Goal: Information Seeking & Learning: Learn about a topic

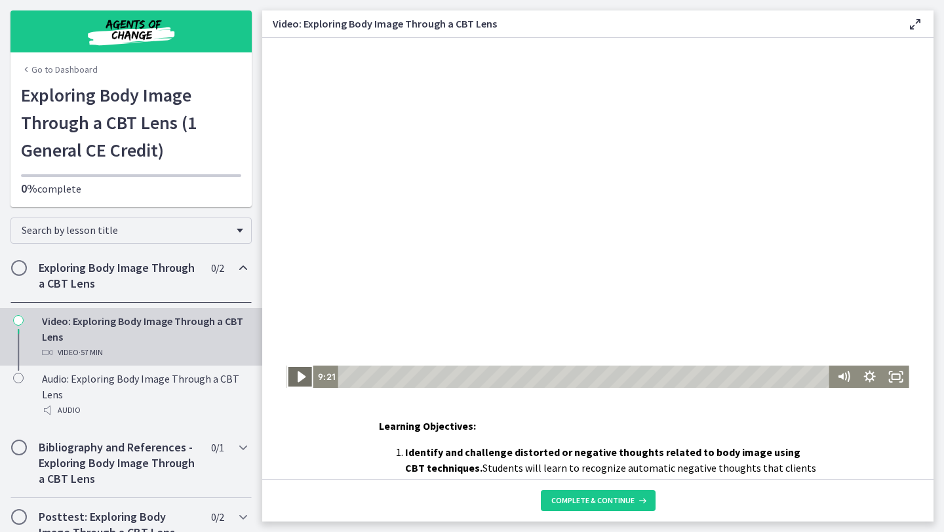
click at [289, 381] on icon "Play Video" at bounding box center [300, 377] width 31 height 27
click at [289, 381] on icon "Pause" at bounding box center [299, 377] width 26 height 22
click at [289, 381] on icon "Play Video" at bounding box center [300, 377] width 31 height 27
click at [289, 381] on icon "Pause" at bounding box center [299, 377] width 31 height 27
click at [289, 381] on icon "Play Video" at bounding box center [300, 377] width 31 height 27
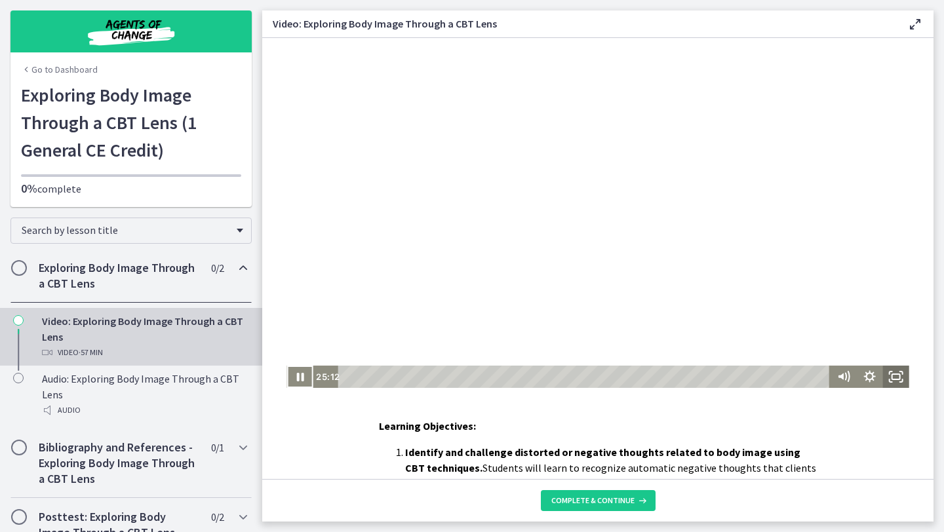
click at [897, 376] on icon "Fullscreen" at bounding box center [896, 377] width 26 height 22
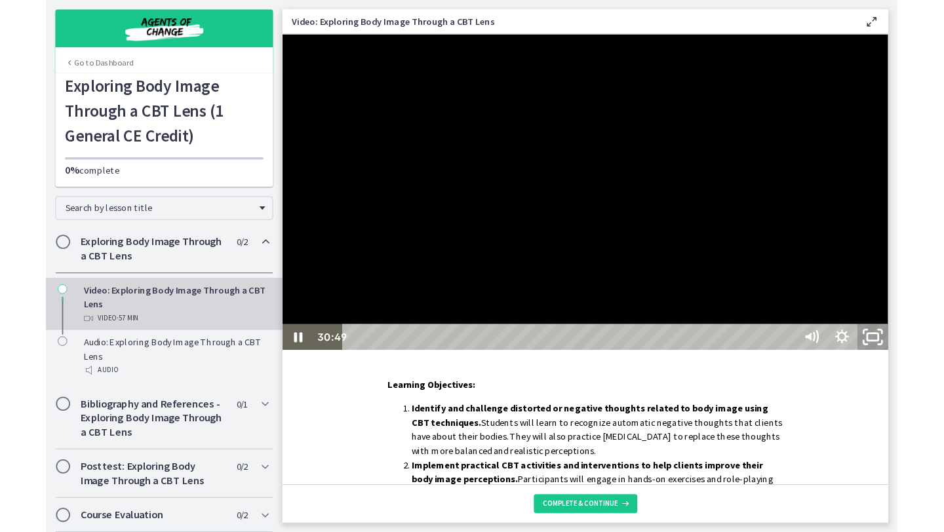
drag, startPoint x: 1205, startPoint y: 606, endPoint x: 1205, endPoint y: 548, distance: 57.7
click at [943, 374] on rect "Unfullscreen" at bounding box center [937, 370] width 12 height 8
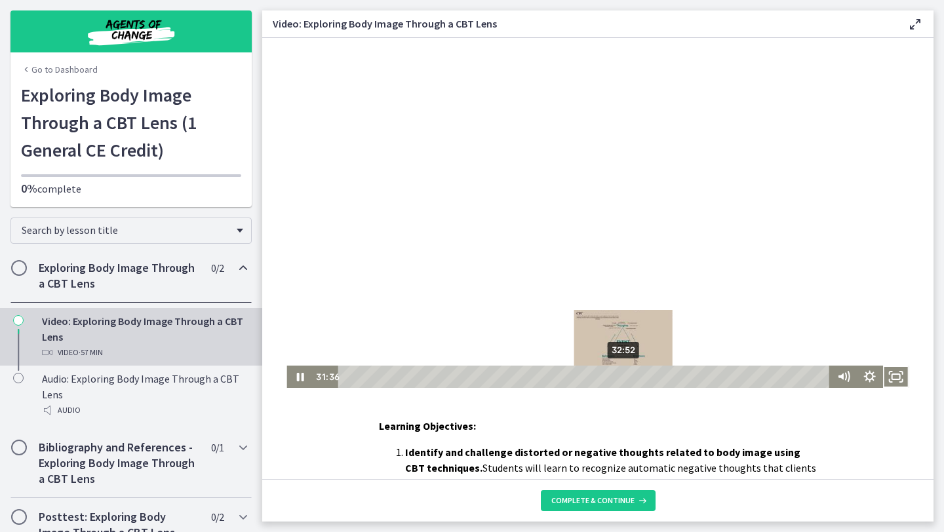
click at [624, 377] on div "32:52" at bounding box center [586, 377] width 476 height 22
click at [620, 378] on div "Playbar" at bounding box center [623, 376] width 7 height 7
click at [616, 377] on div "Playbar" at bounding box center [619, 376] width 7 height 7
click at [618, 377] on div "Playbar" at bounding box center [615, 376] width 7 height 7
click at [616, 377] on div "Playbar" at bounding box center [617, 376] width 7 height 7
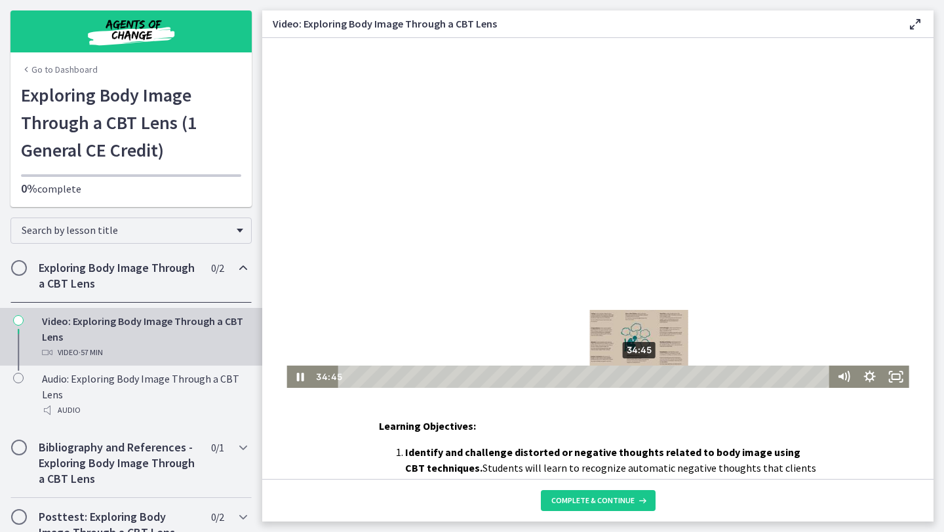
click at [640, 376] on div "34:45" at bounding box center [586, 377] width 476 height 22
click at [644, 376] on div "35:13" at bounding box center [586, 377] width 476 height 22
click at [647, 376] on div "35:36" at bounding box center [586, 377] width 476 height 22
click at [652, 376] on div "36:09" at bounding box center [586, 377] width 476 height 22
click at [657, 376] on div "36:42" at bounding box center [586, 377] width 476 height 22
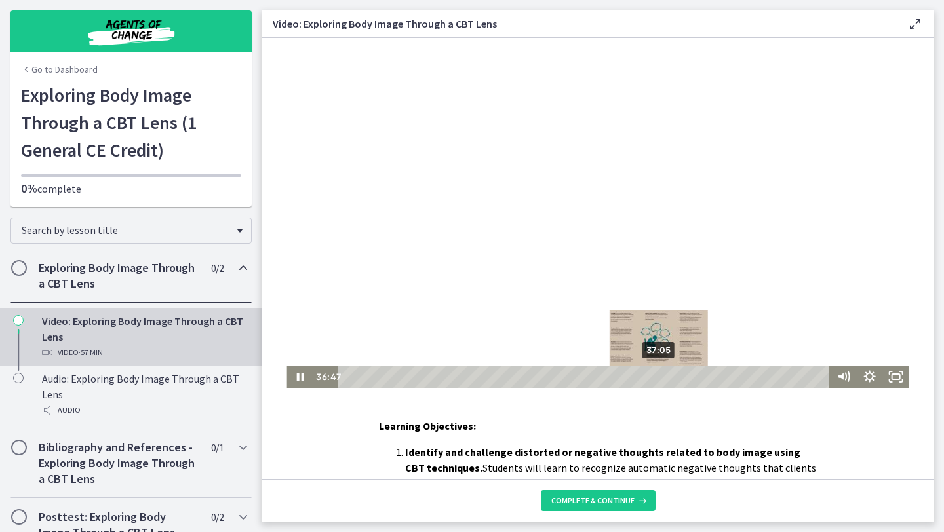
click at [660, 376] on div "37:05" at bounding box center [586, 377] width 476 height 22
click at [663, 376] on div "37:33" at bounding box center [586, 377] width 476 height 22
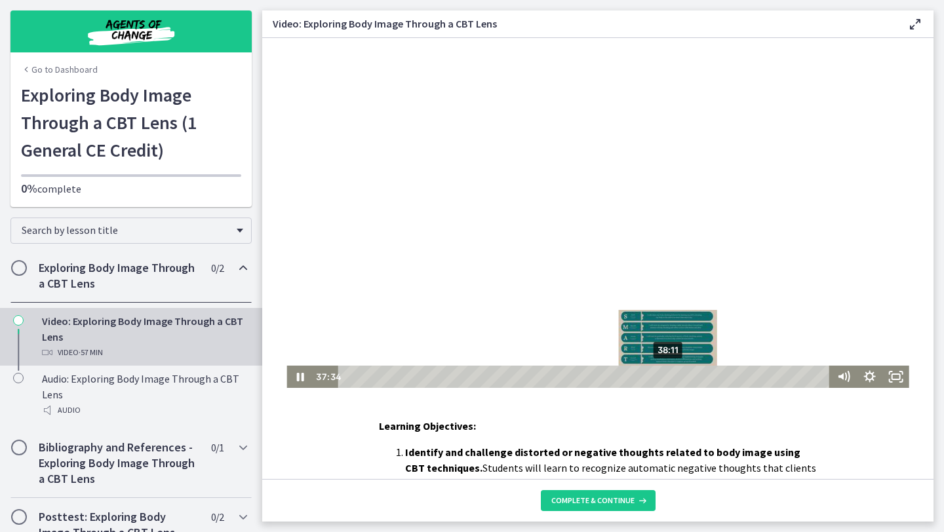
click at [669, 375] on div "38:11" at bounding box center [586, 377] width 476 height 22
click at [677, 377] on div "39:07" at bounding box center [586, 377] width 476 height 22
click at [685, 379] on div "40:08" at bounding box center [586, 377] width 476 height 22
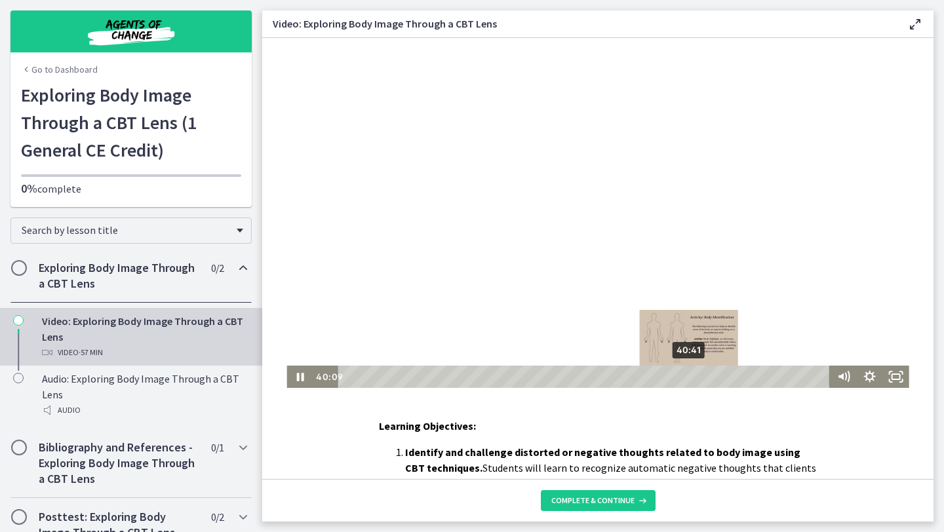
click at [690, 378] on div "40:41" at bounding box center [586, 377] width 476 height 22
click at [703, 375] on div "42:19" at bounding box center [586, 377] width 476 height 22
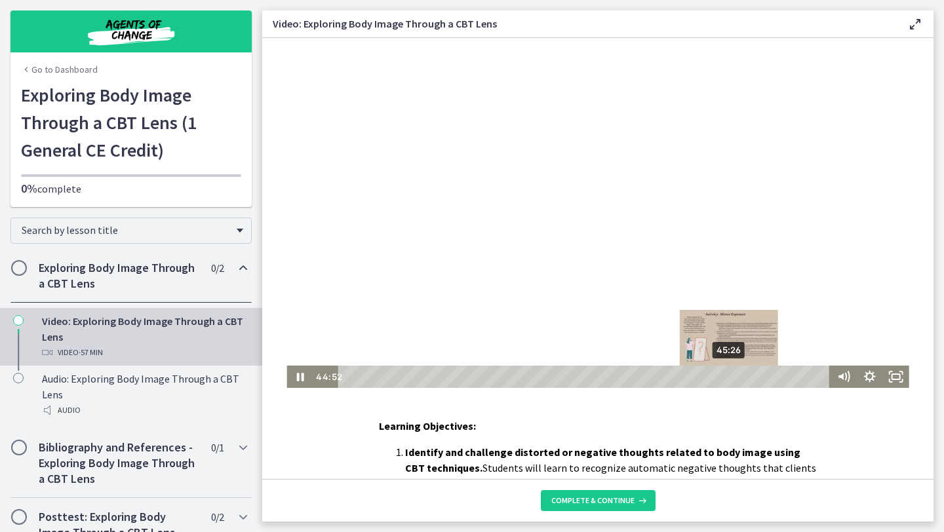
click at [730, 376] on div "45:26" at bounding box center [586, 377] width 476 height 22
click at [740, 376] on div "46:41" at bounding box center [586, 377] width 476 height 22
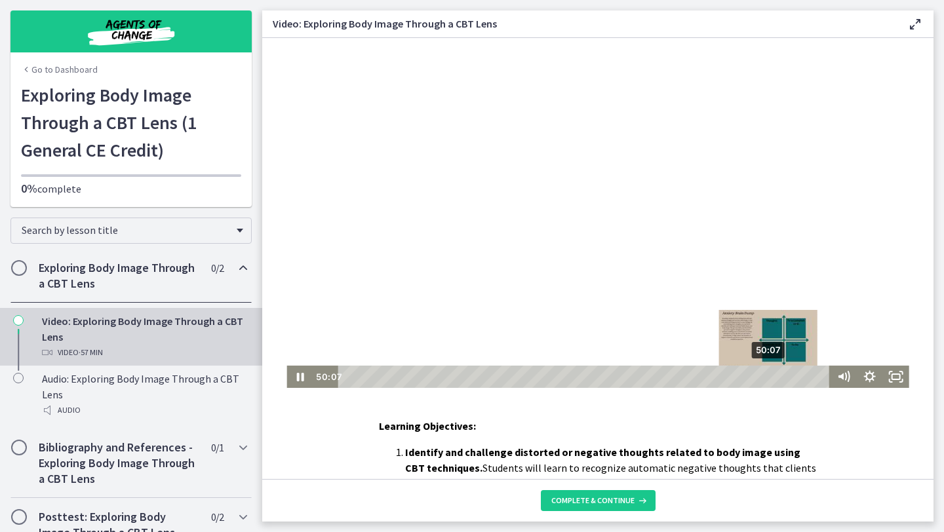
click at [769, 376] on div "50:07" at bounding box center [586, 377] width 476 height 22
click at [783, 375] on div "51:50" at bounding box center [586, 377] width 476 height 22
click at [790, 376] on div "52:37" at bounding box center [586, 377] width 476 height 22
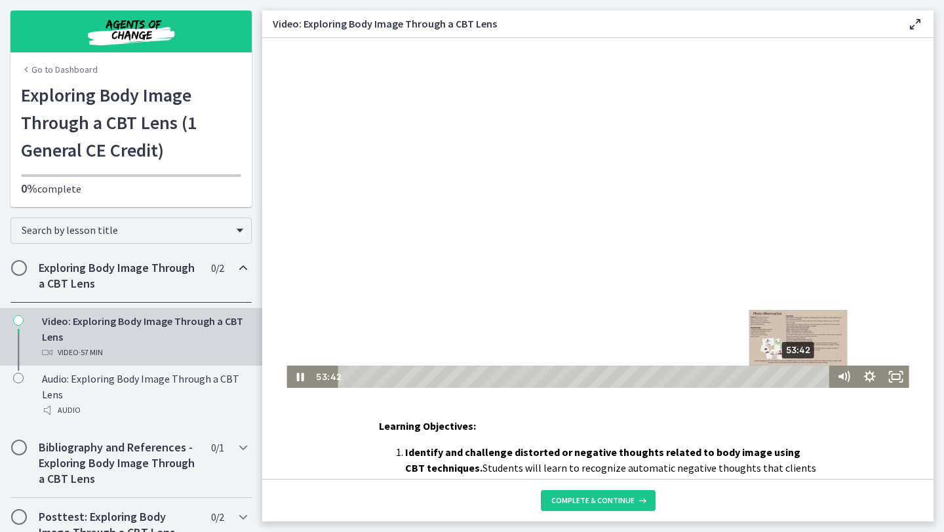
click at [799, 376] on div "53:42" at bounding box center [586, 377] width 476 height 22
click at [807, 375] on div "54:38" at bounding box center [586, 377] width 476 height 22
click at [817, 375] on div "55:49" at bounding box center [586, 377] width 476 height 22
click at [824, 376] on div "56:39" at bounding box center [586, 377] width 476 height 22
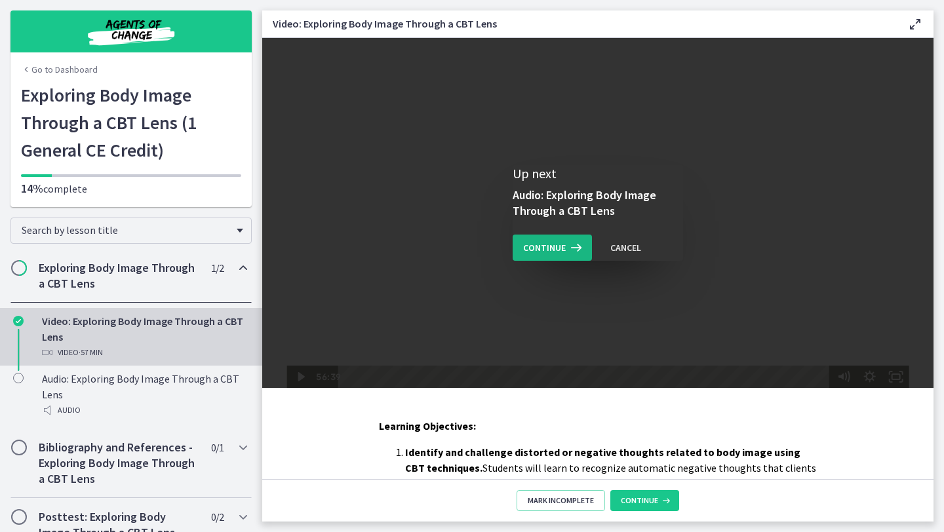
click at [546, 245] on span "Continue" at bounding box center [544, 248] width 43 height 16
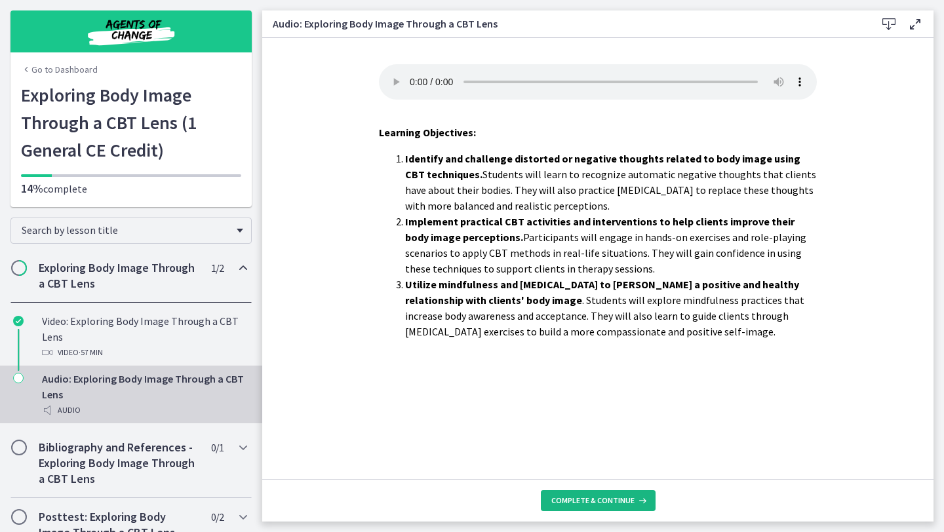
click at [562, 500] on span "Complete & continue" at bounding box center [592, 501] width 83 height 10
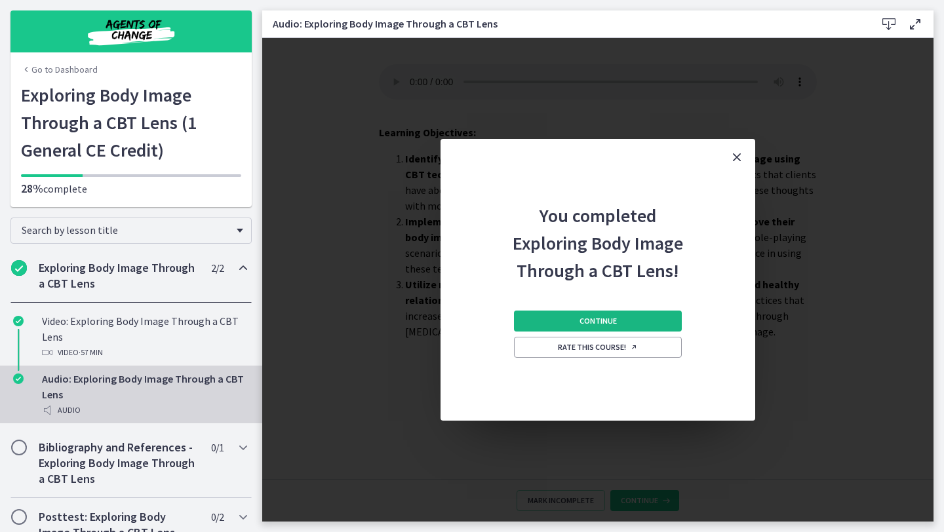
click at [592, 316] on span "Continue" at bounding box center [598, 321] width 37 height 10
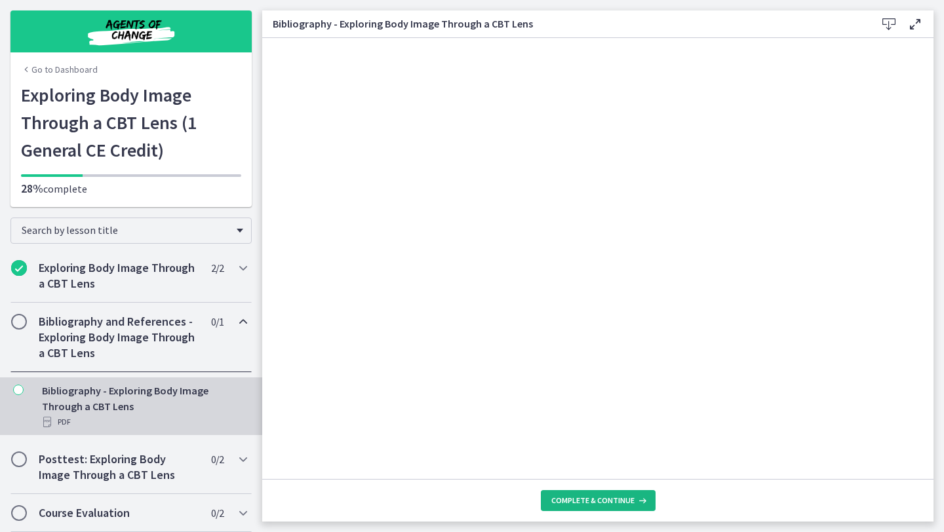
click at [557, 492] on button "Complete & continue" at bounding box center [598, 500] width 115 height 21
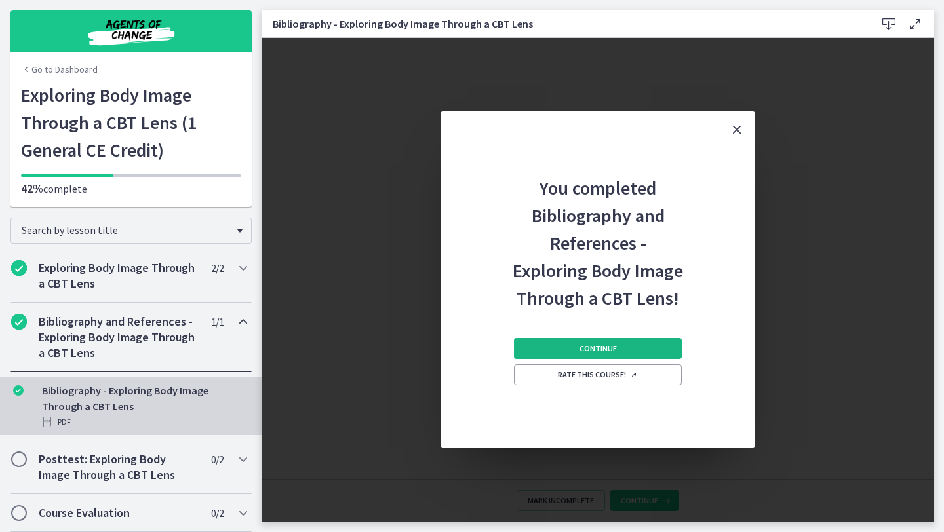
click at [593, 347] on span "Continue" at bounding box center [598, 349] width 37 height 10
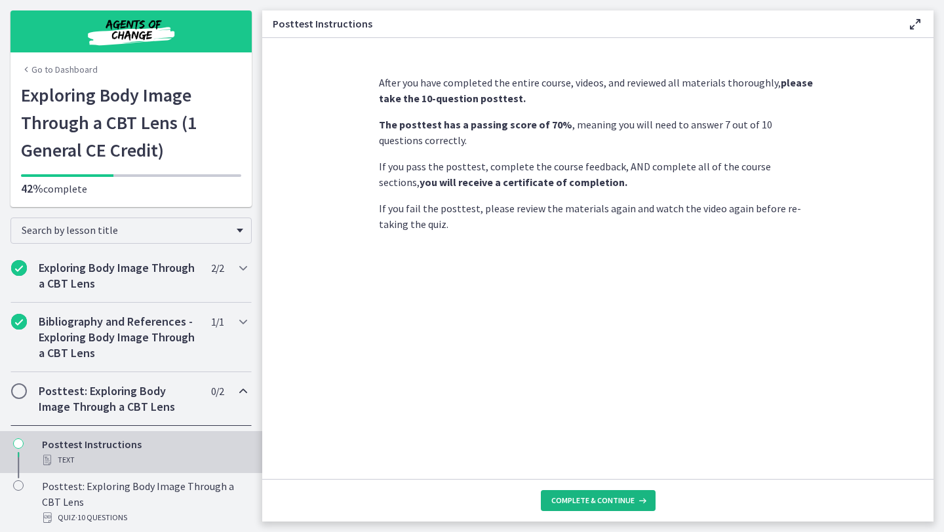
click at [575, 497] on span "Complete & continue" at bounding box center [592, 501] width 83 height 10
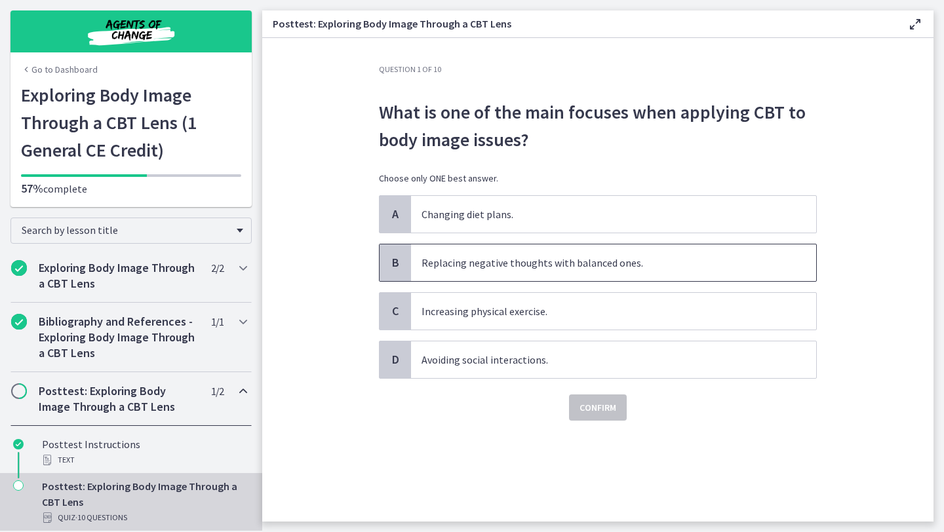
click at [561, 271] on span "Replacing negative thoughts with balanced ones." at bounding box center [613, 263] width 405 height 37
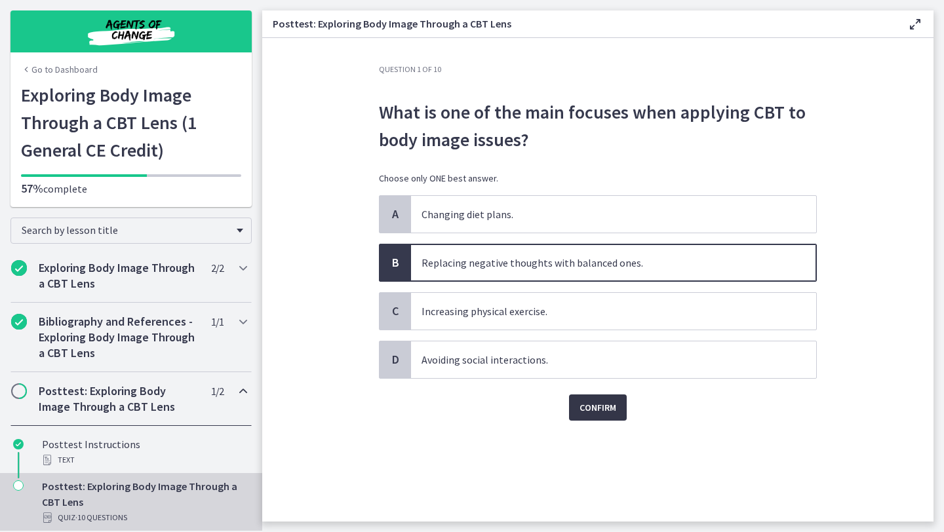
click at [604, 415] on span "Confirm" at bounding box center [598, 408] width 37 height 16
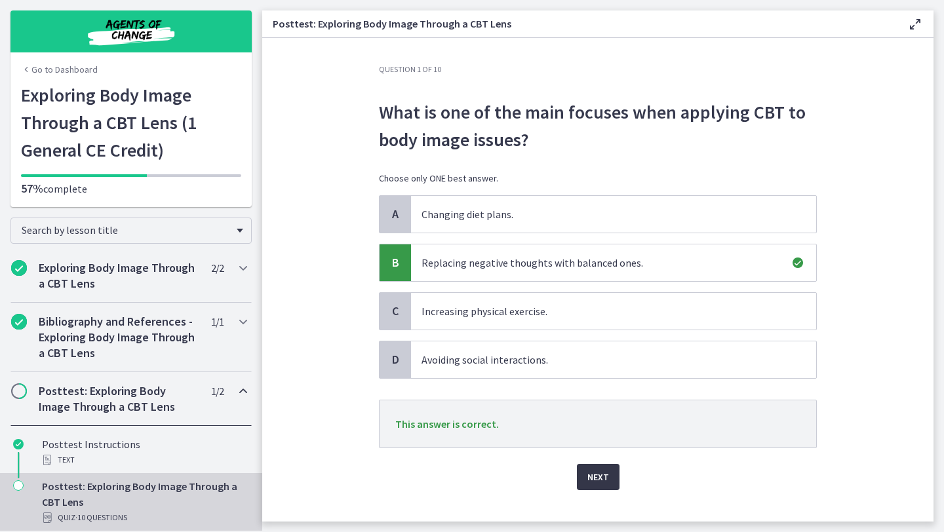
click at [589, 473] on span "Next" at bounding box center [598, 477] width 22 height 16
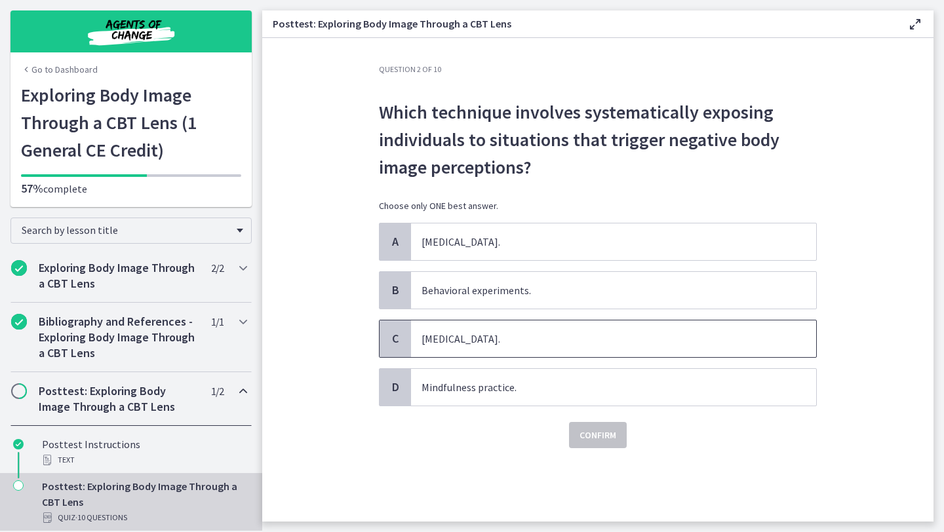
click at [542, 340] on p "Exposure therapy." at bounding box center [601, 339] width 358 height 16
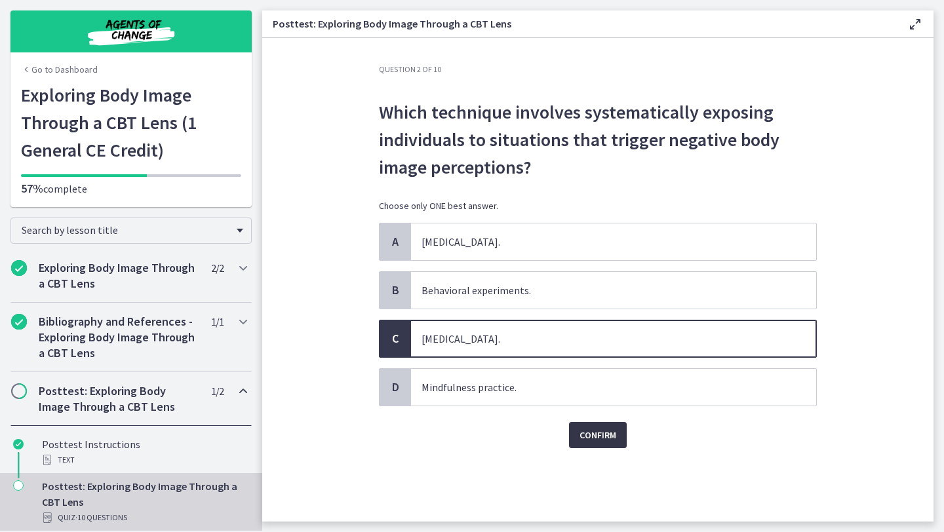
click at [578, 439] on button "Confirm" at bounding box center [598, 435] width 58 height 26
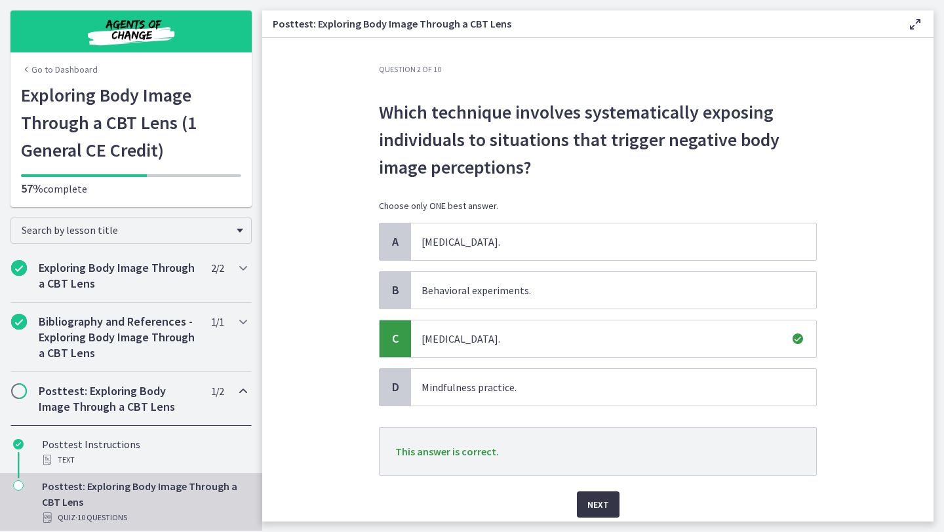
click at [602, 511] on span "Next" at bounding box center [598, 505] width 22 height 16
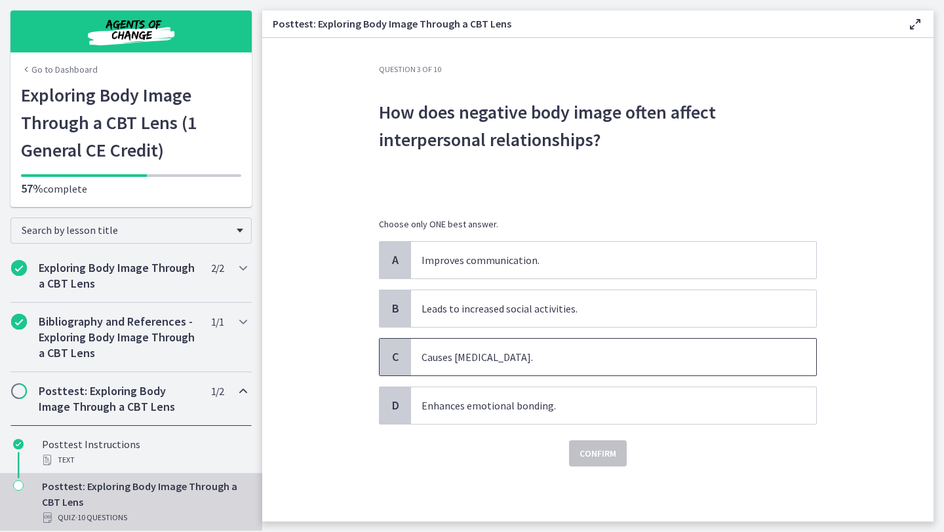
click at [614, 363] on p "Causes social isolation." at bounding box center [601, 357] width 358 height 16
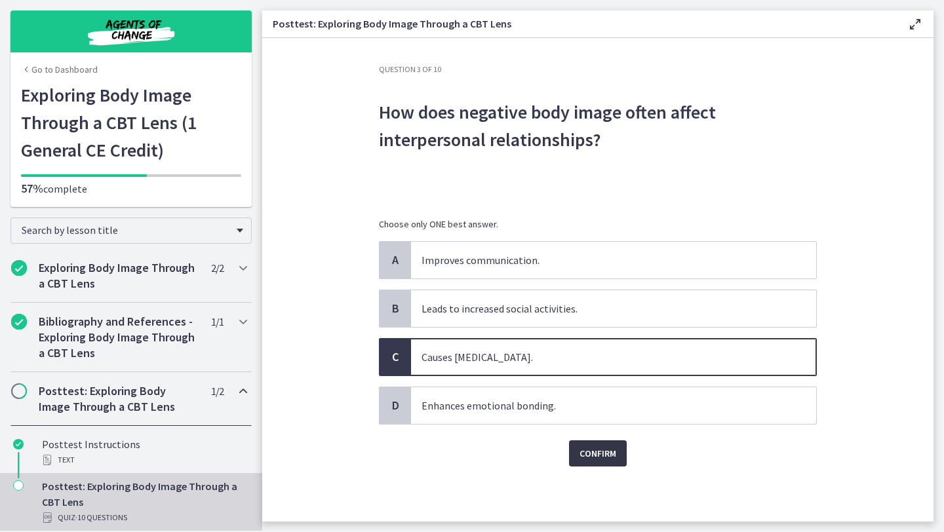
click at [597, 458] on span "Confirm" at bounding box center [598, 454] width 37 height 16
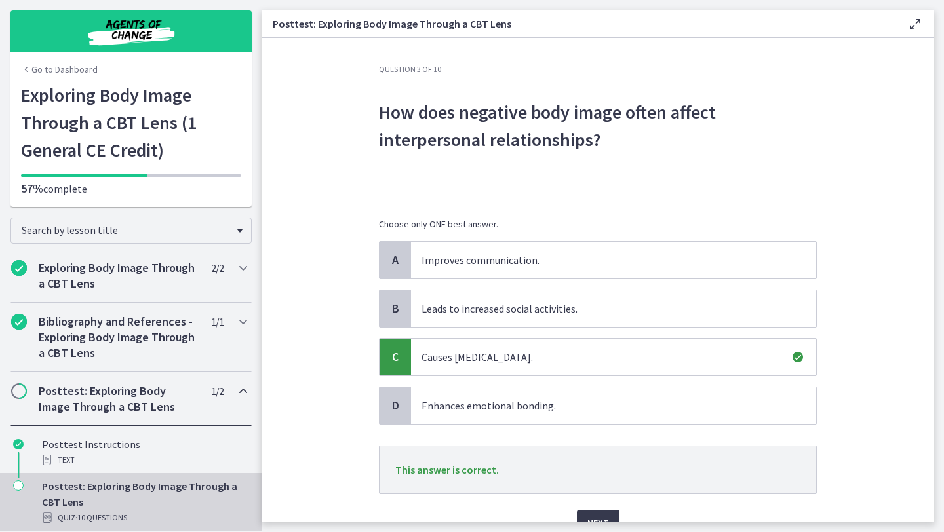
click at [591, 509] on div "Next" at bounding box center [598, 515] width 438 height 42
click at [591, 513] on button "Next" at bounding box center [598, 523] width 43 height 26
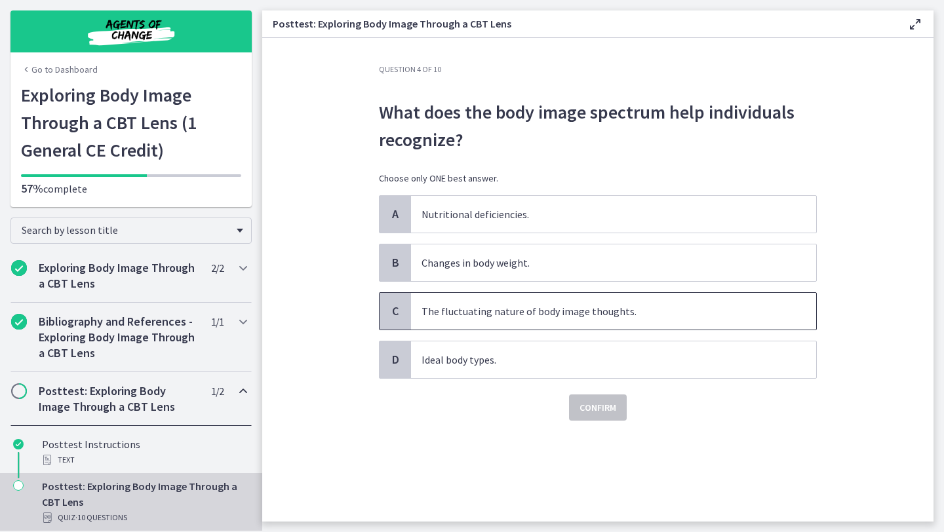
click at [582, 311] on p "The fluctuating nature of body image thoughts." at bounding box center [601, 312] width 358 height 16
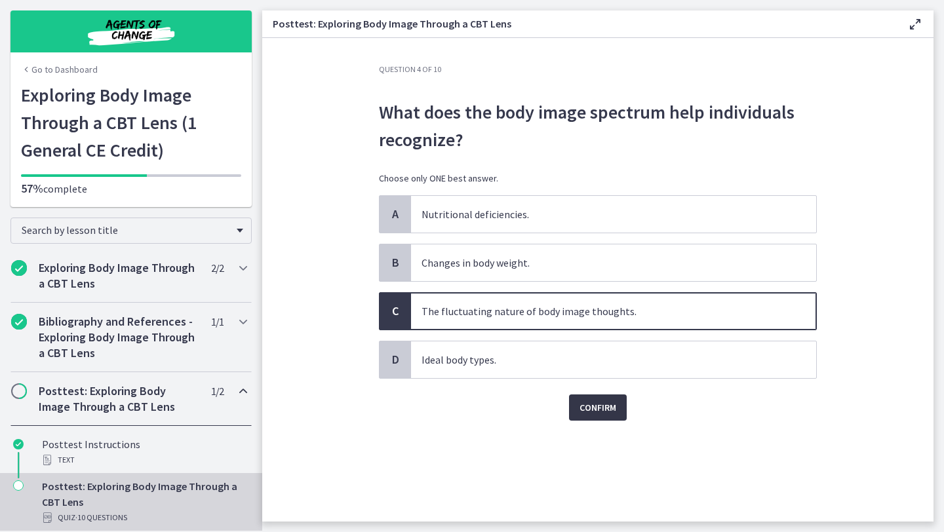
click at [602, 404] on span "Confirm" at bounding box center [598, 408] width 37 height 16
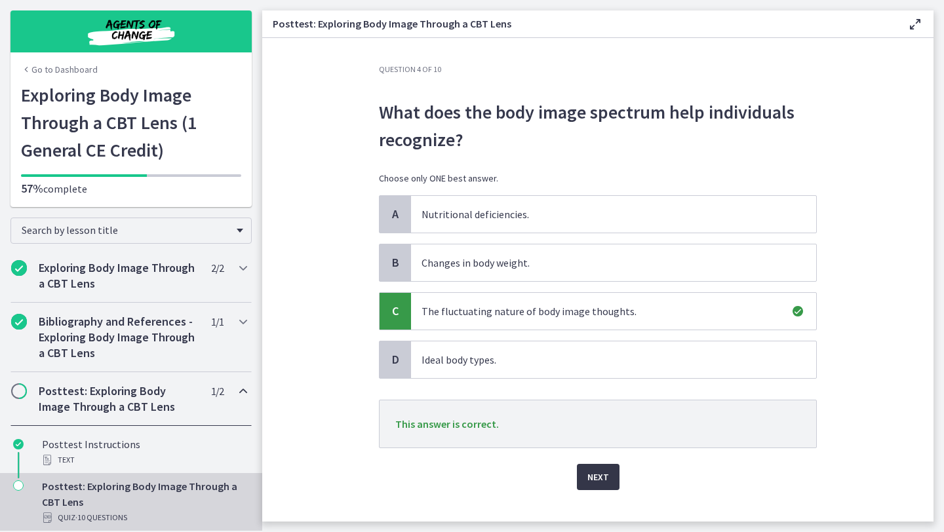
click at [605, 482] on span "Next" at bounding box center [598, 477] width 22 height 16
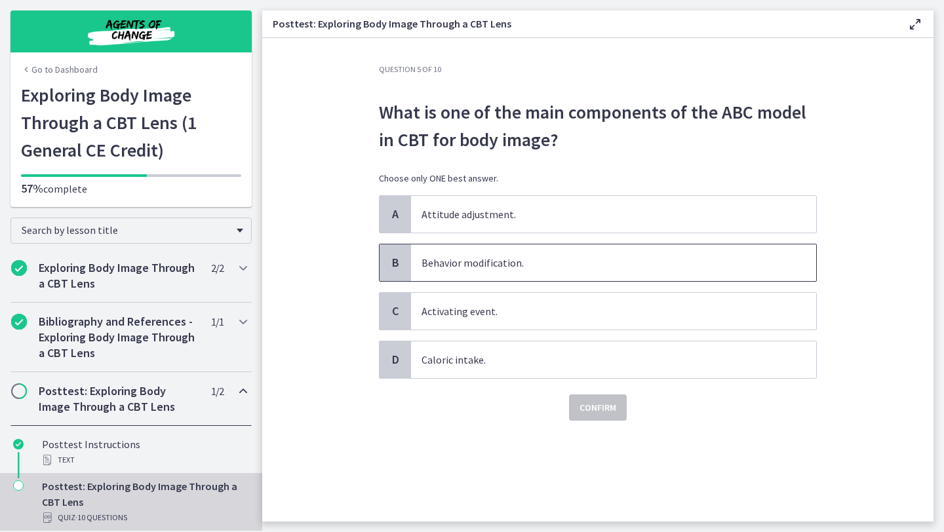
click at [551, 272] on span "Behavior modification." at bounding box center [613, 263] width 405 height 37
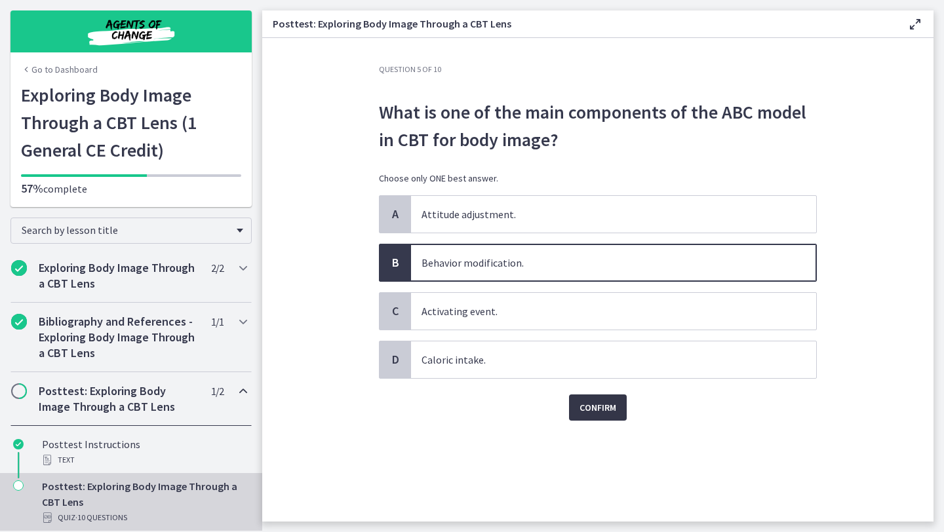
click at [590, 409] on span "Confirm" at bounding box center [598, 408] width 37 height 16
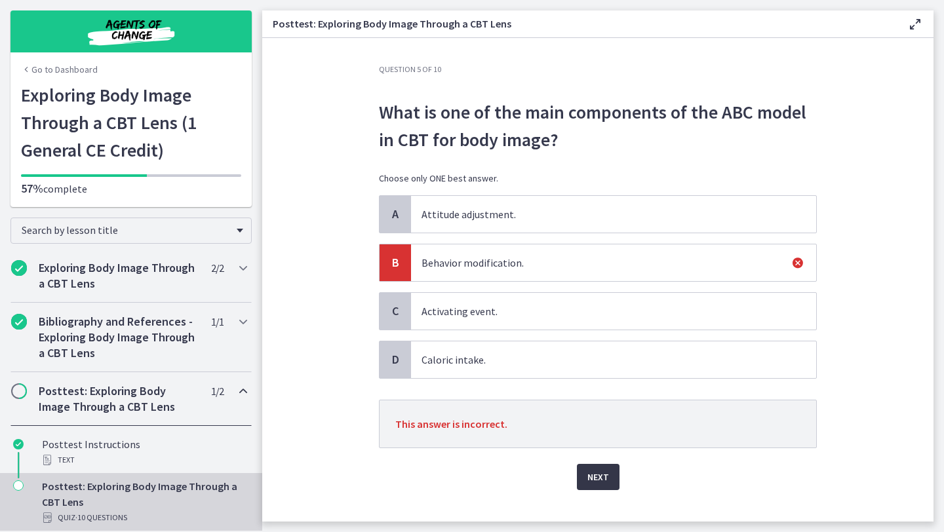
click at [595, 469] on span "Next" at bounding box center [598, 477] width 22 height 16
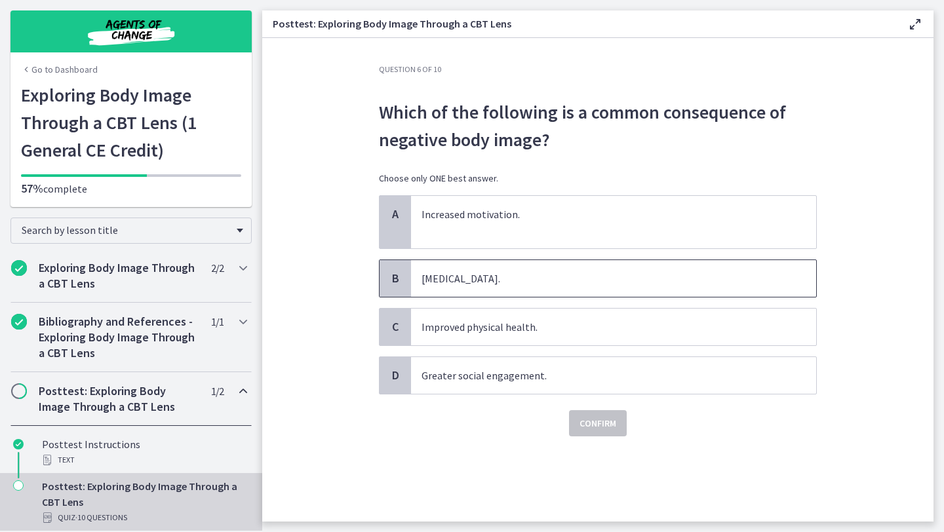
click at [549, 287] on span "Low self-esteem." at bounding box center [613, 278] width 405 height 37
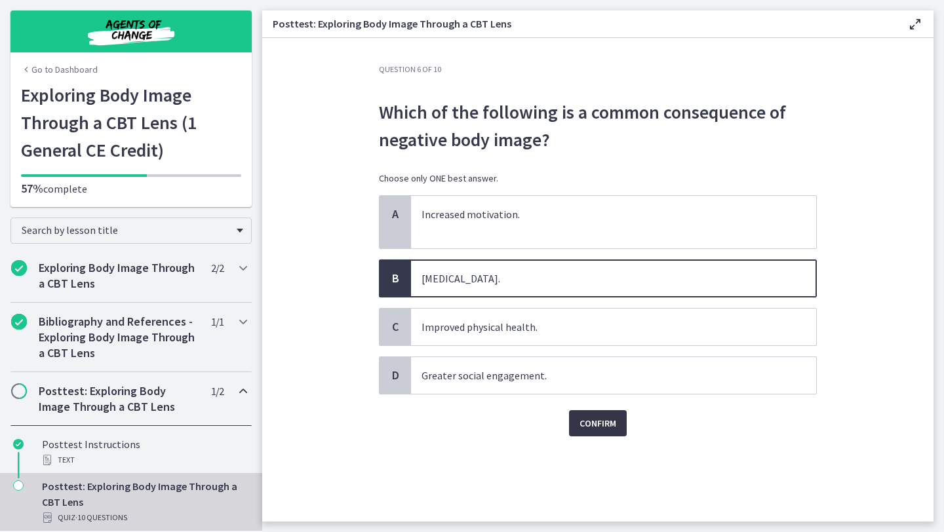
click at [582, 415] on button "Confirm" at bounding box center [598, 423] width 58 height 26
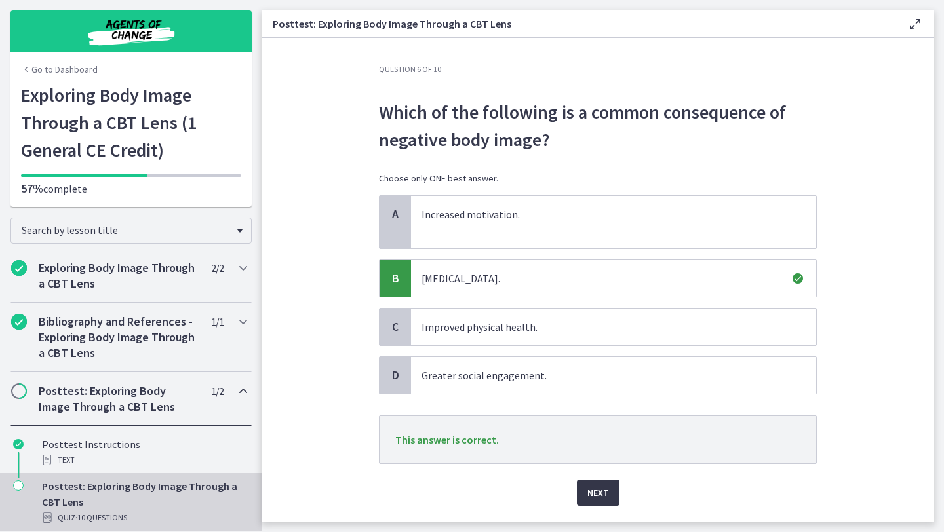
click at [590, 485] on span "Next" at bounding box center [598, 493] width 22 height 16
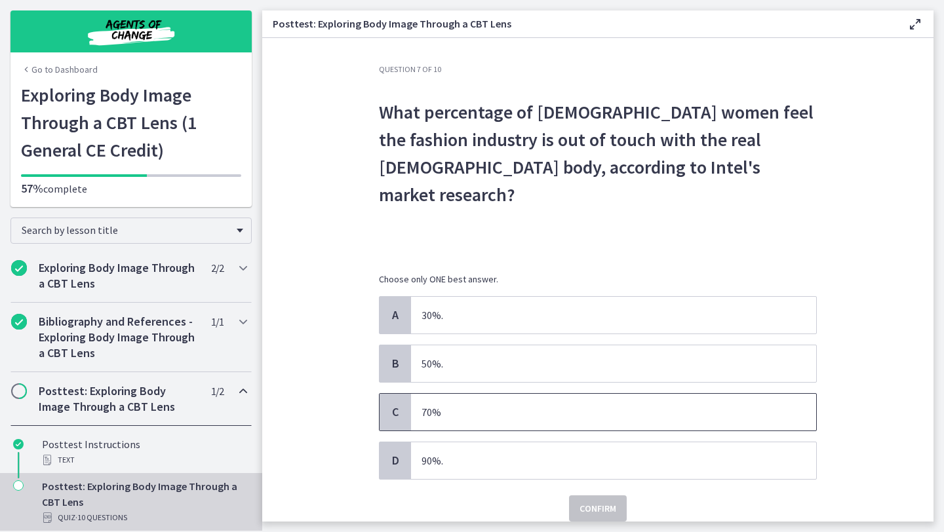
click at [450, 404] on p "70%" at bounding box center [601, 412] width 358 height 16
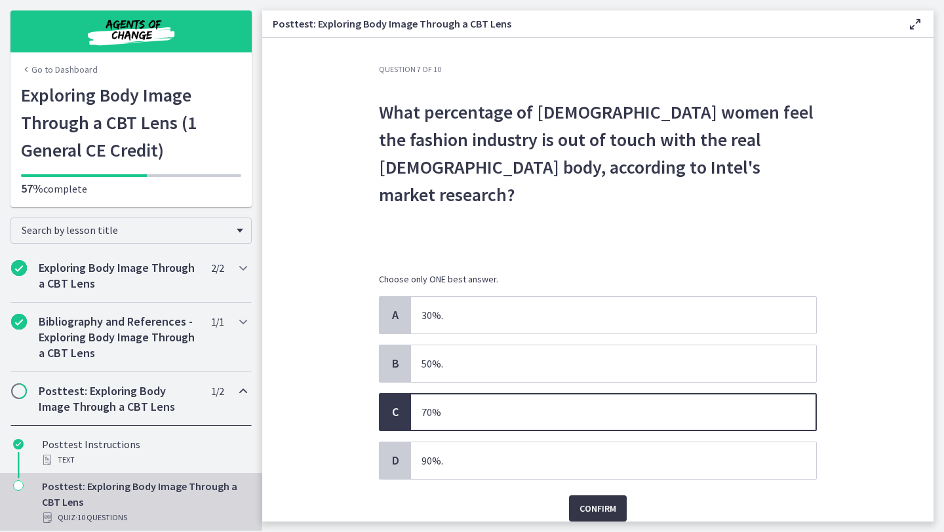
click at [606, 501] on span "Confirm" at bounding box center [598, 509] width 37 height 16
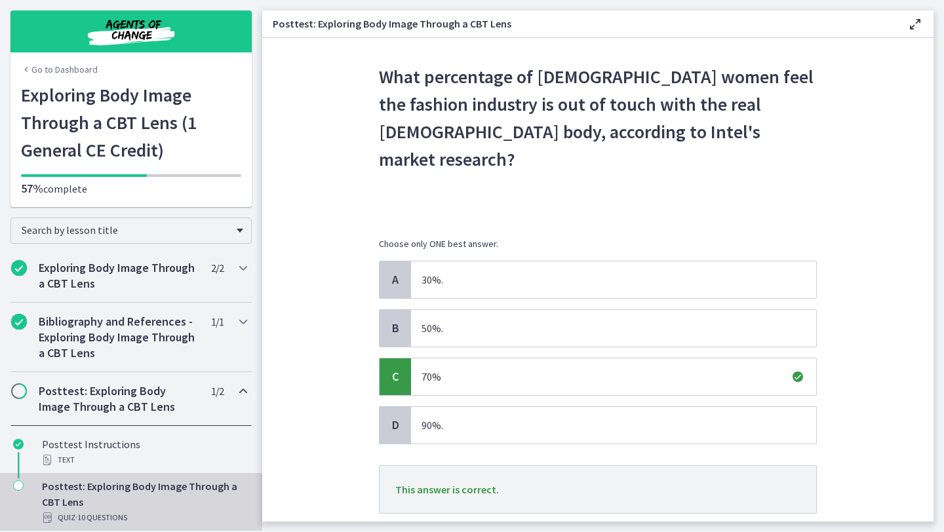
scroll to position [94, 0]
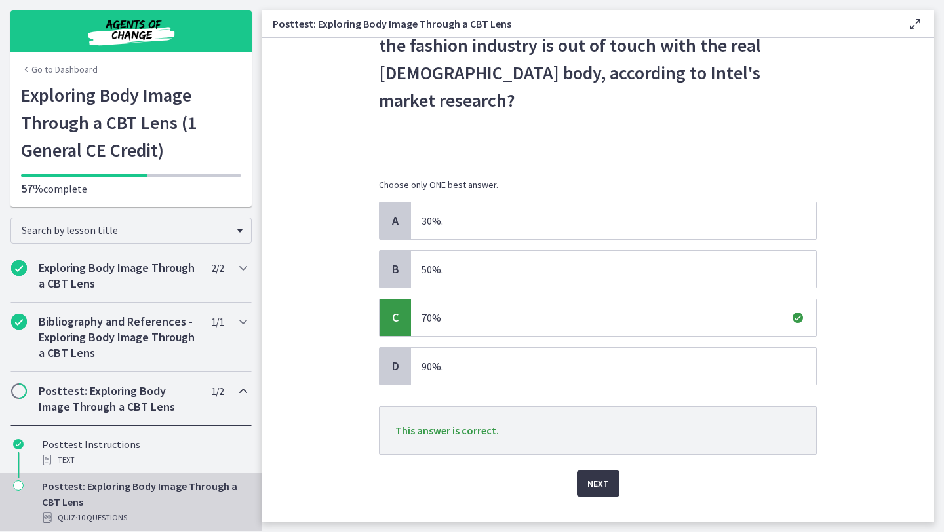
click at [597, 476] on span "Next" at bounding box center [598, 484] width 22 height 16
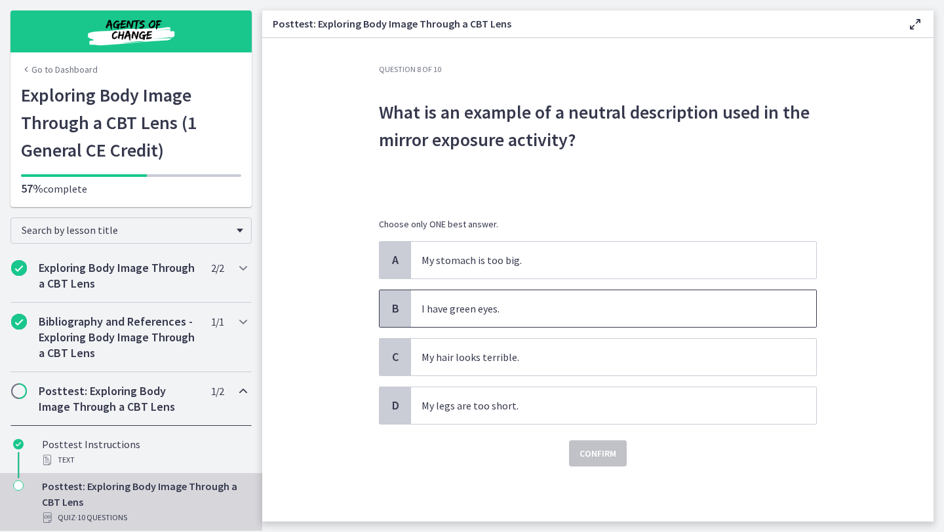
click at [462, 314] on p "I have green eyes." at bounding box center [601, 309] width 358 height 16
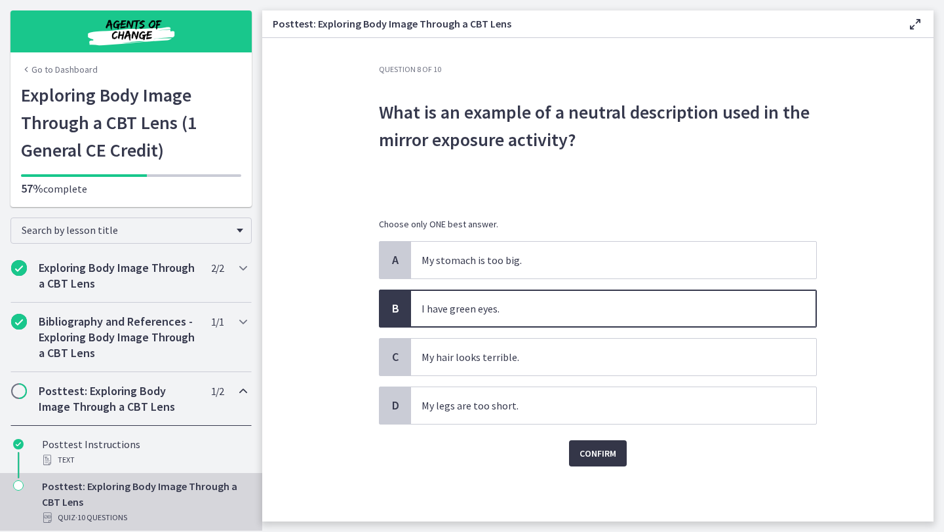
click at [596, 456] on span "Confirm" at bounding box center [598, 454] width 37 height 16
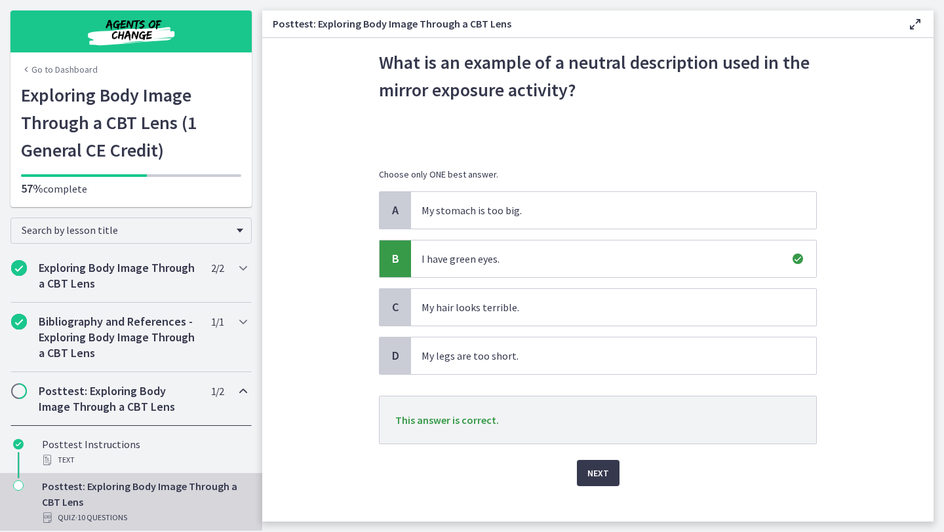
scroll to position [63, 0]
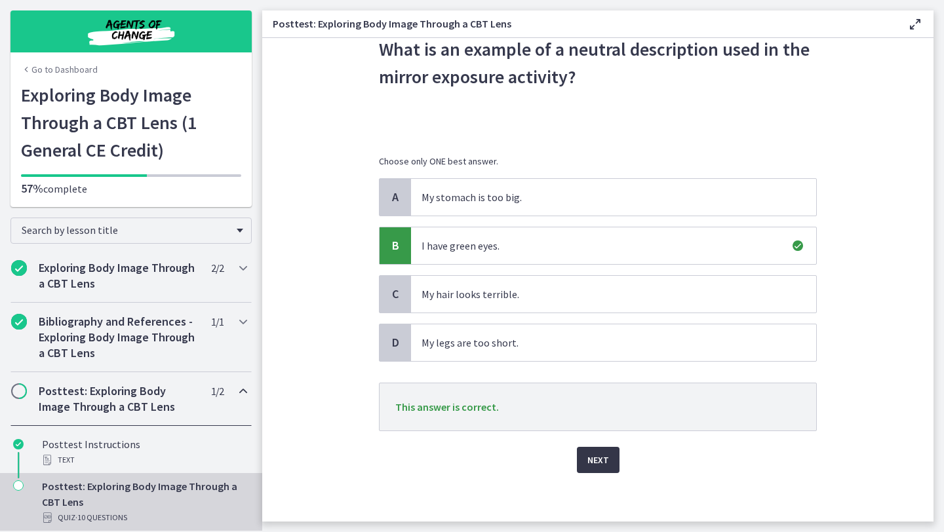
click at [593, 457] on span "Next" at bounding box center [598, 460] width 22 height 16
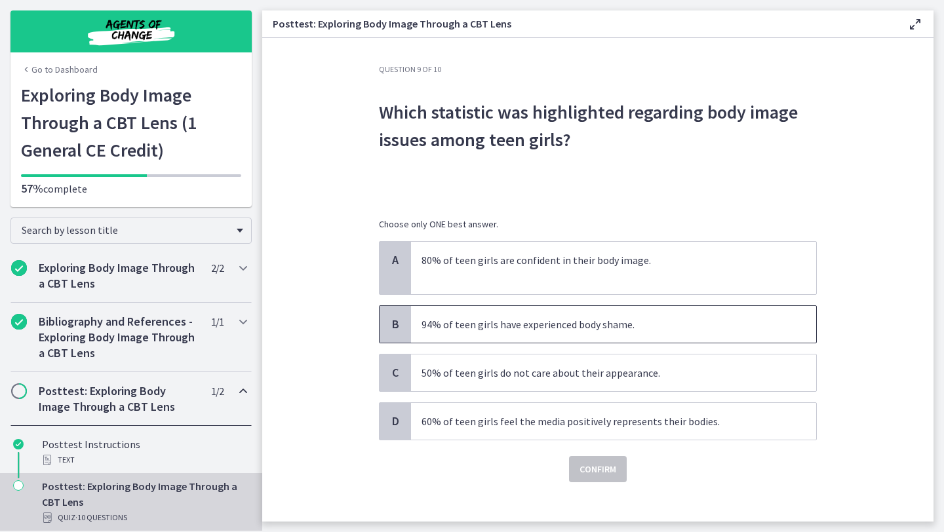
click at [500, 334] on span "94% of teen girls have experienced body shame." at bounding box center [613, 324] width 405 height 37
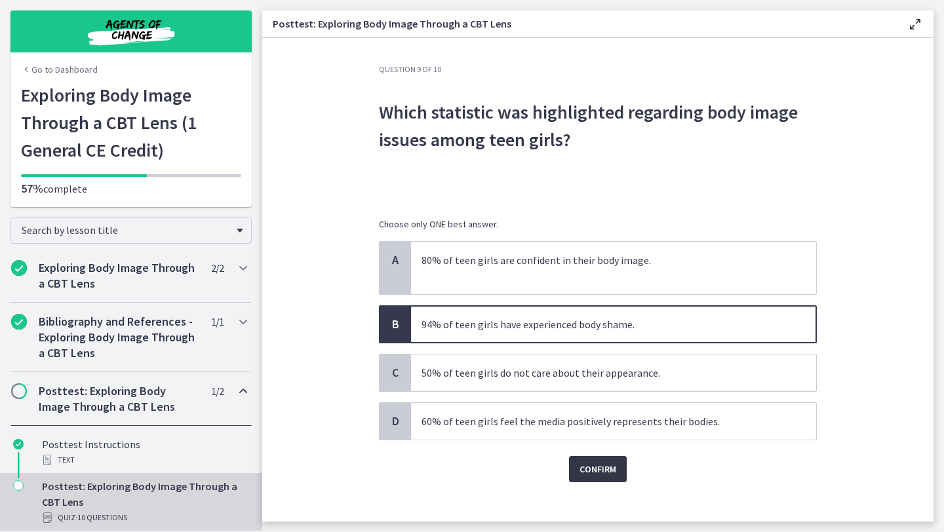
click at [603, 473] on span "Confirm" at bounding box center [598, 470] width 37 height 16
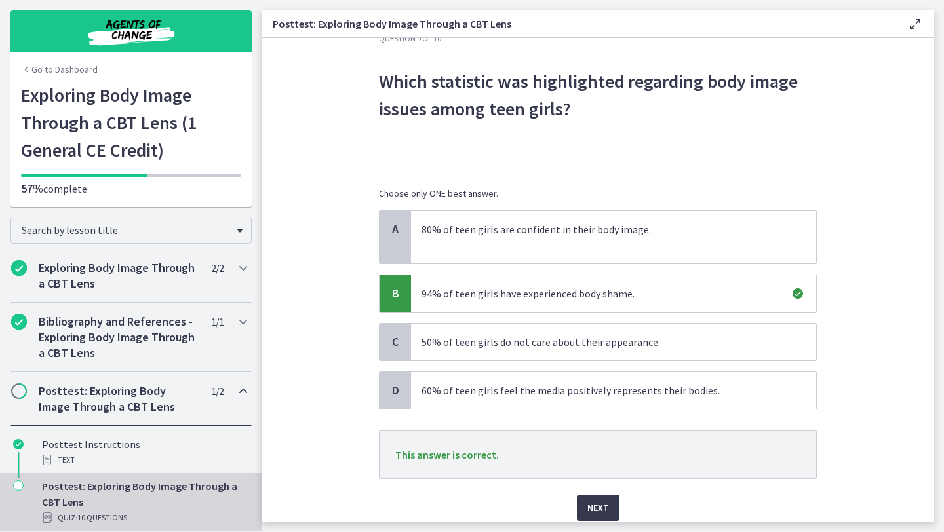
scroll to position [83, 0]
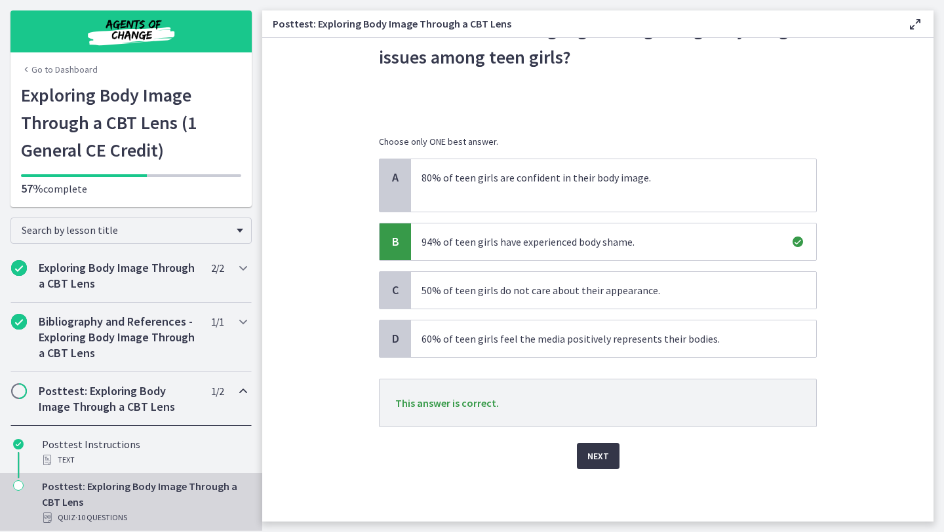
click at [600, 462] on span "Next" at bounding box center [598, 456] width 22 height 16
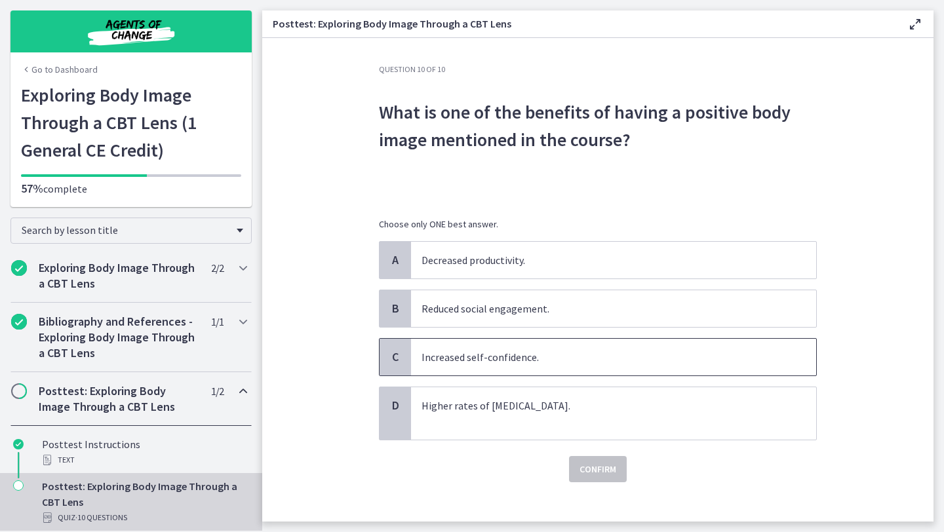
click at [576, 353] on p "Increased self-confidence." at bounding box center [601, 357] width 358 height 16
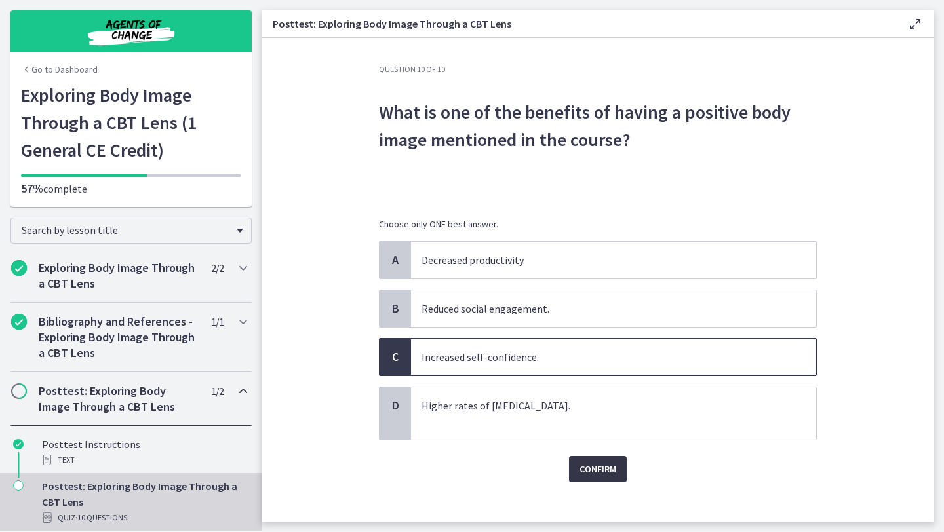
click at [590, 475] on span "Confirm" at bounding box center [598, 470] width 37 height 16
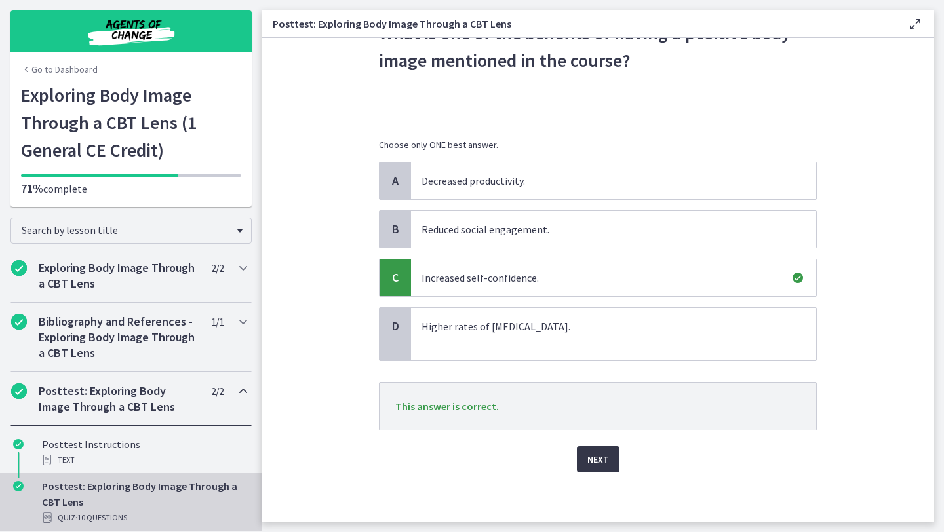
scroll to position [83, 0]
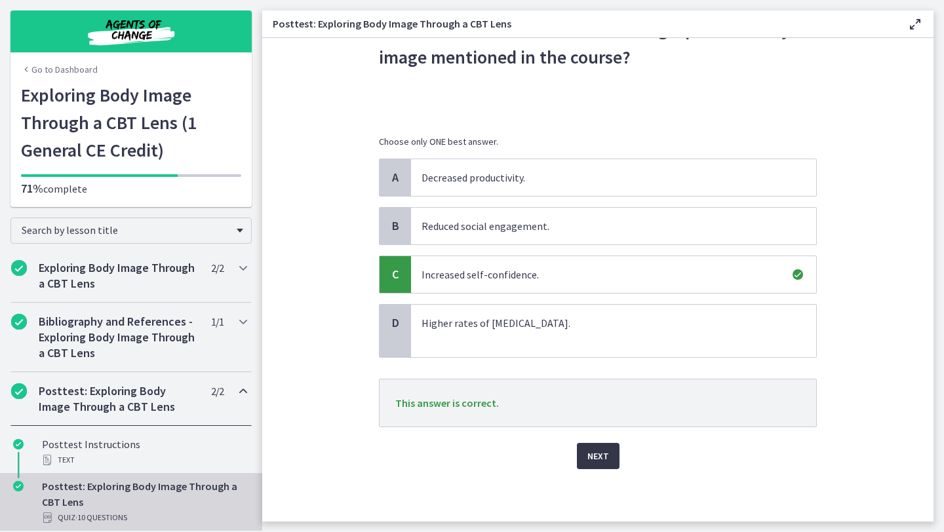
click at [591, 461] on span "Next" at bounding box center [598, 456] width 22 height 16
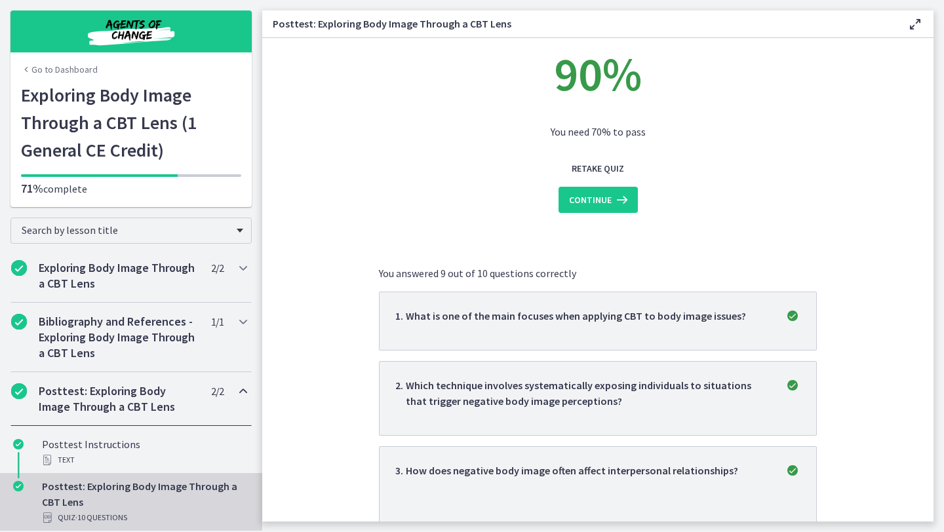
scroll to position [58, 0]
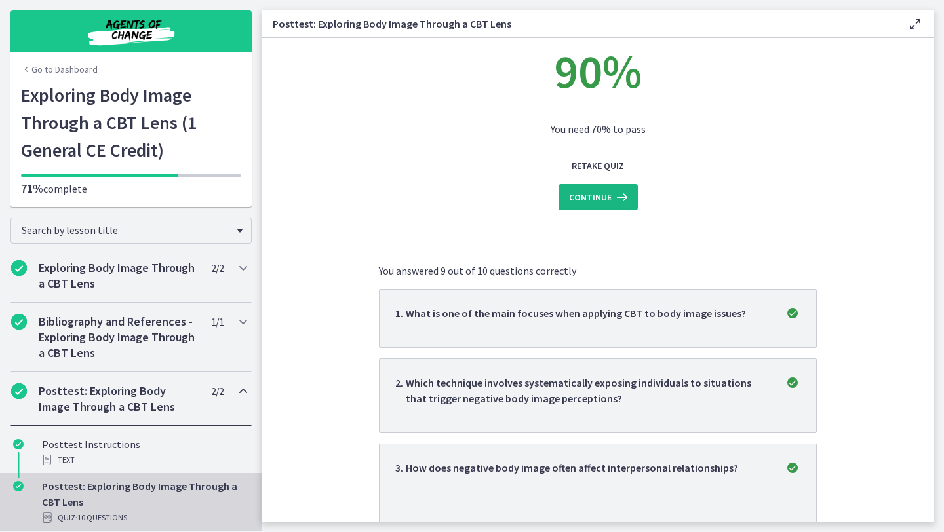
click at [602, 203] on span "Continue" at bounding box center [590, 197] width 43 height 16
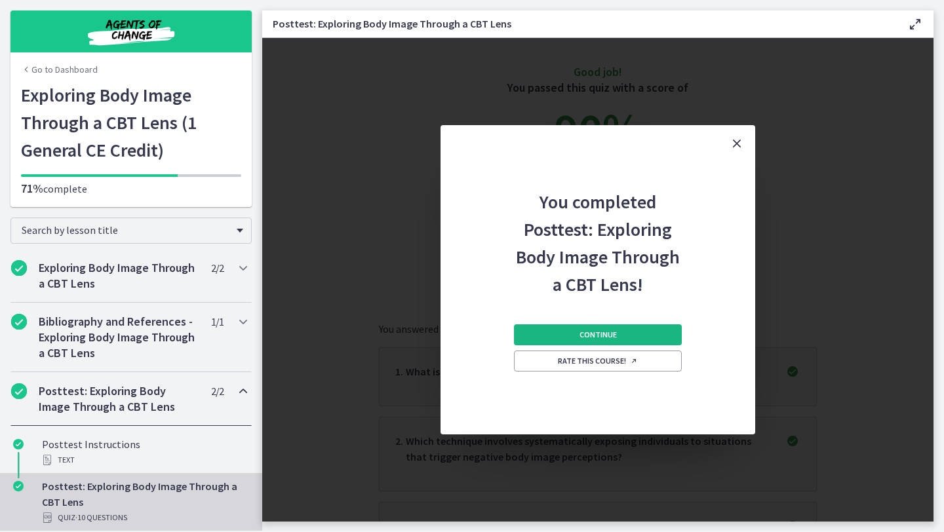
click at [612, 344] on button "Continue" at bounding box center [598, 335] width 168 height 21
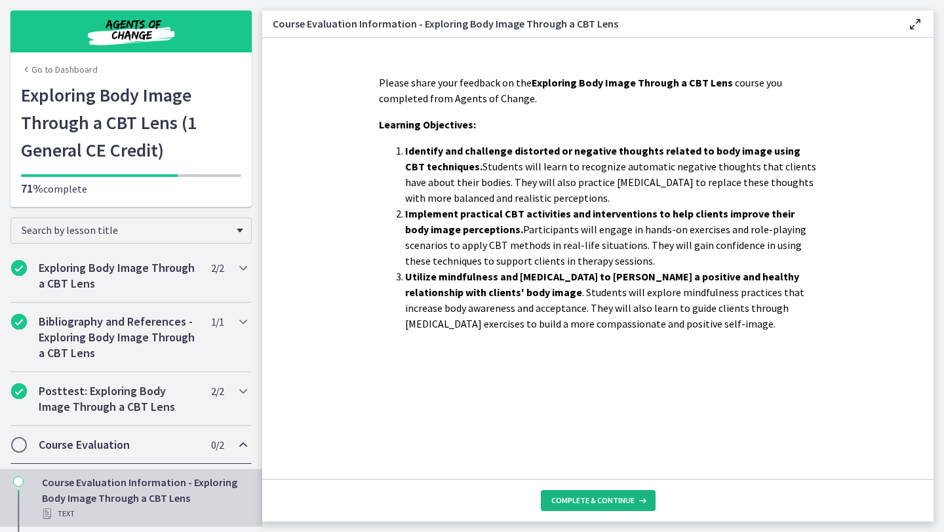
click at [570, 507] on button "Complete & continue" at bounding box center [598, 500] width 115 height 21
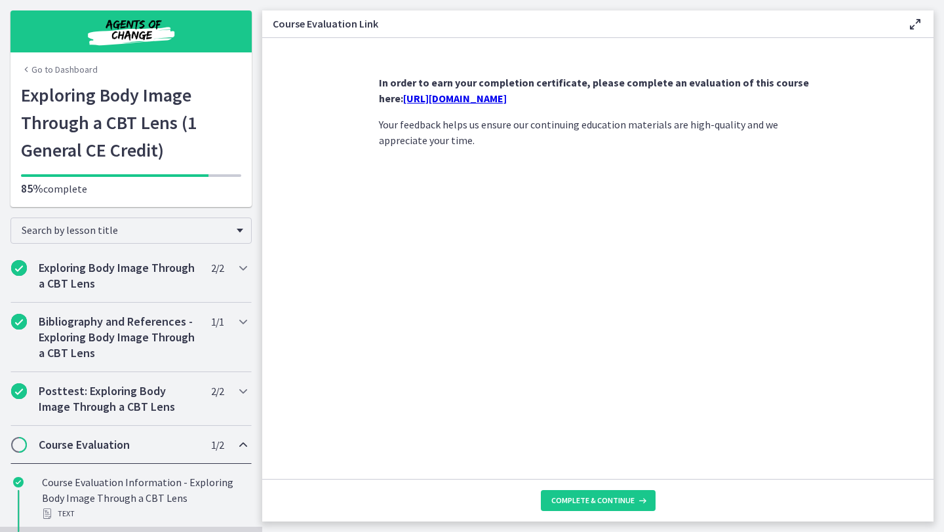
click at [507, 96] on link "https://forms.gle/4QmHSRkZh2givNys6" at bounding box center [455, 98] width 104 height 13
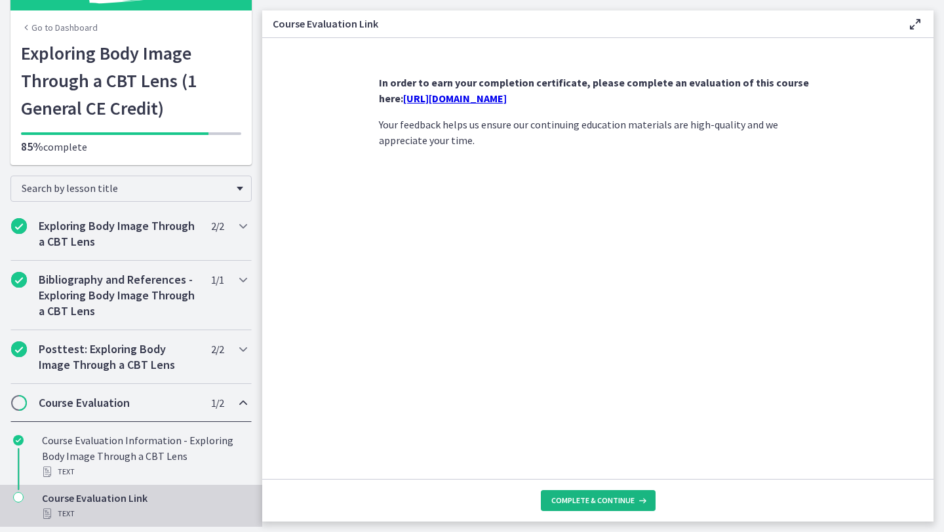
click at [568, 498] on span "Complete & continue" at bounding box center [592, 501] width 83 height 10
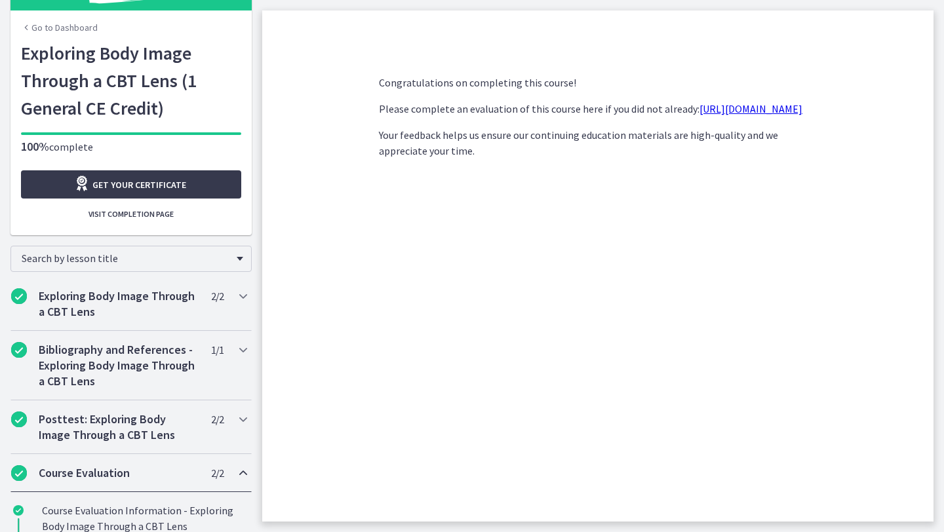
scroll to position [113, 0]
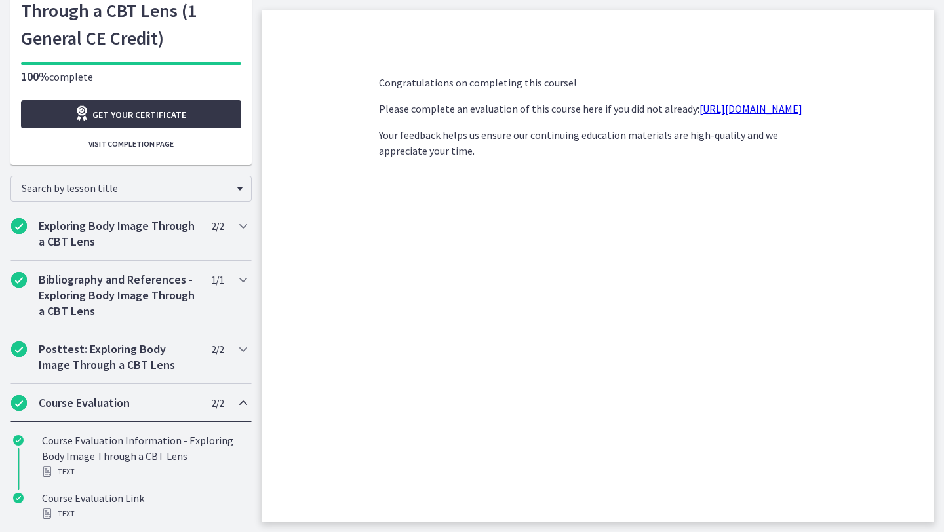
click at [155, 116] on span "Get your certificate" at bounding box center [139, 115] width 94 height 16
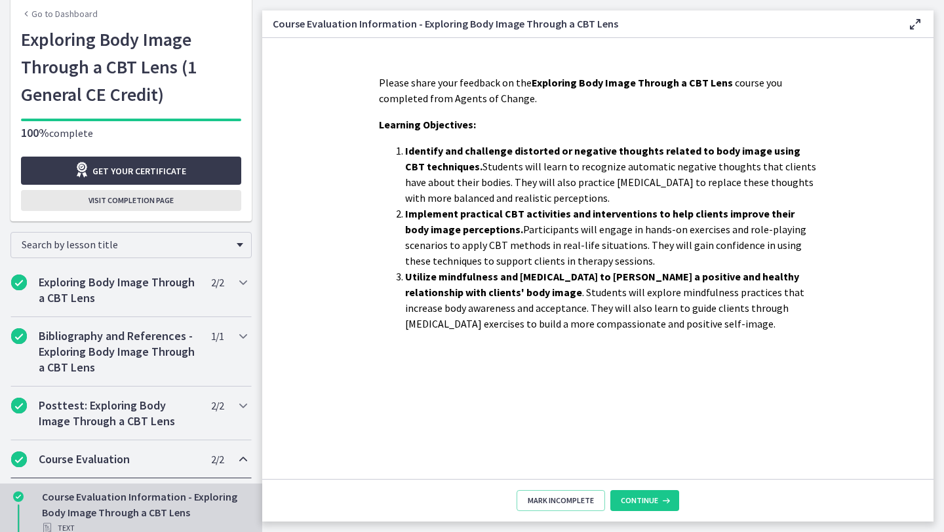
click at [108, 195] on span "Visit completion page" at bounding box center [131, 200] width 85 height 10
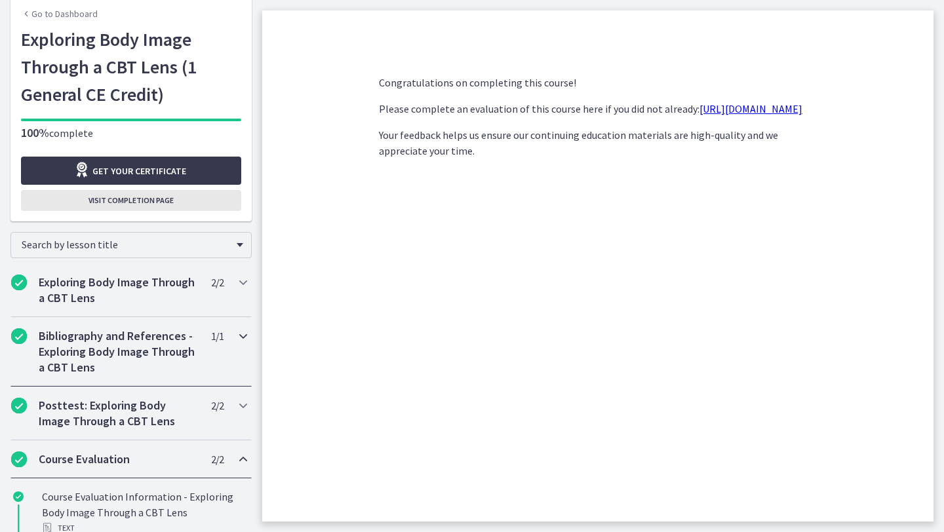
scroll to position [113, 0]
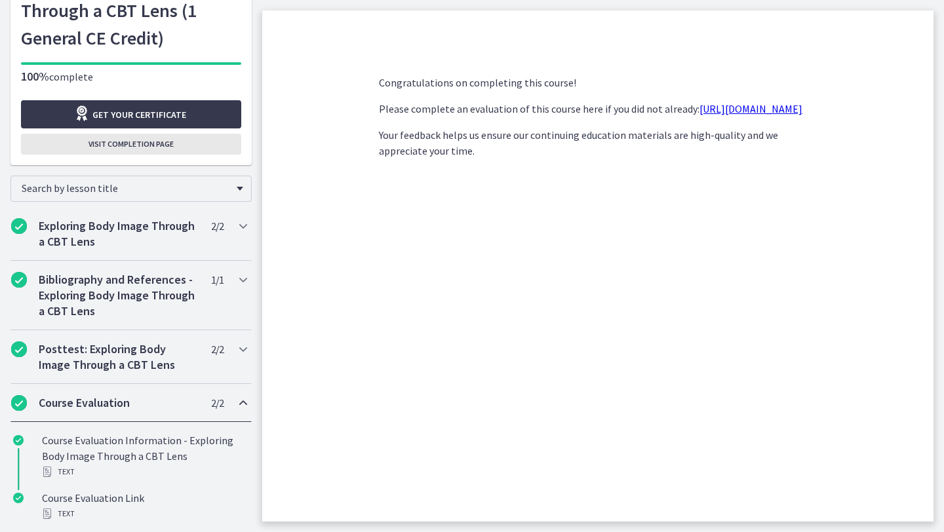
click at [142, 149] on span "Visit completion page" at bounding box center [131, 144] width 85 height 10
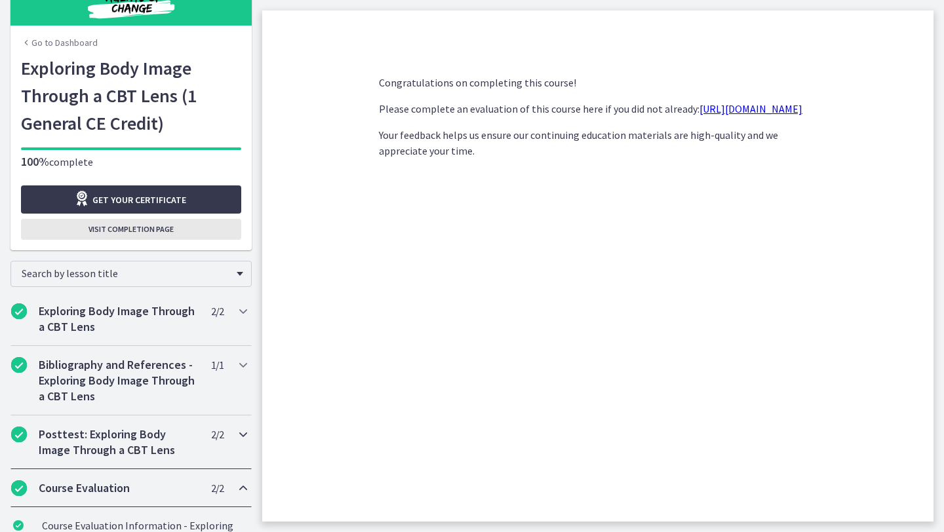
scroll to position [0, 0]
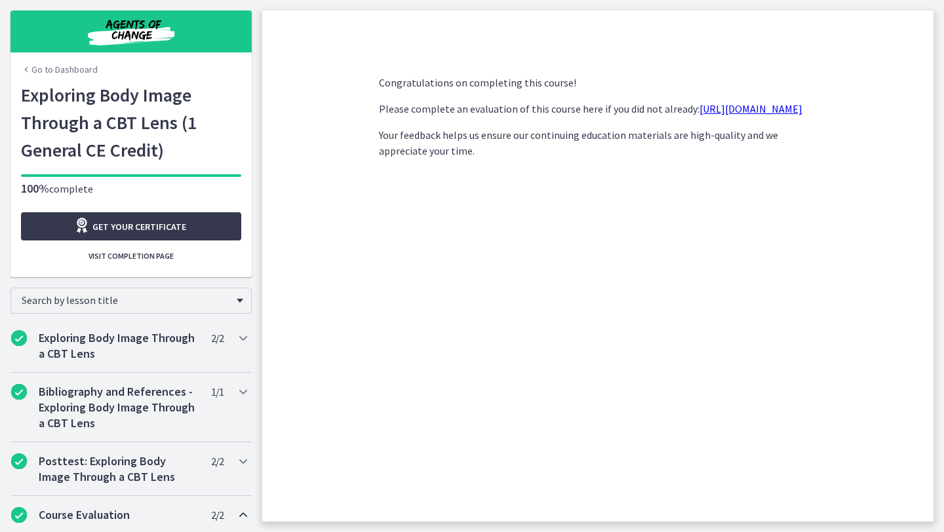
click at [131, 29] on img "Chapters" at bounding box center [130, 31] width 157 height 31
click at [47, 66] on link "Go to Dashboard" at bounding box center [59, 69] width 77 height 13
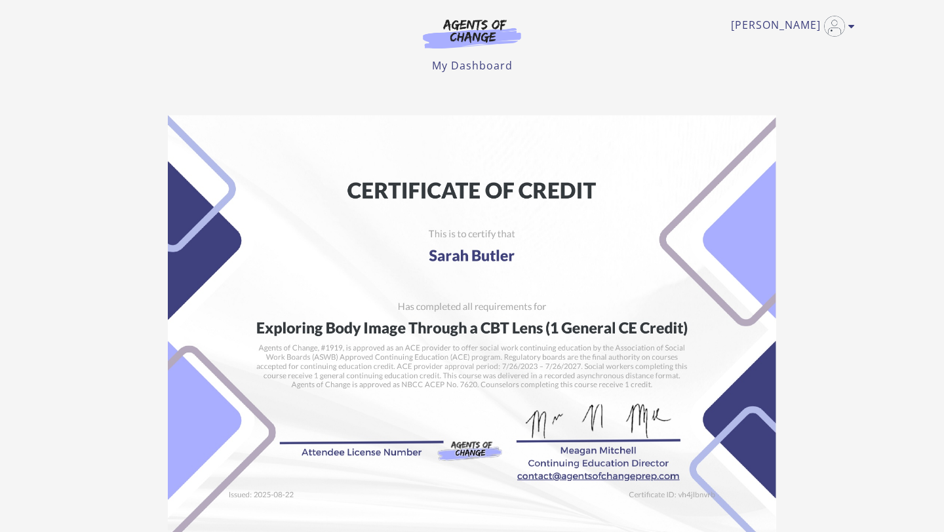
click at [598, 192] on img at bounding box center [472, 329] width 608 height 429
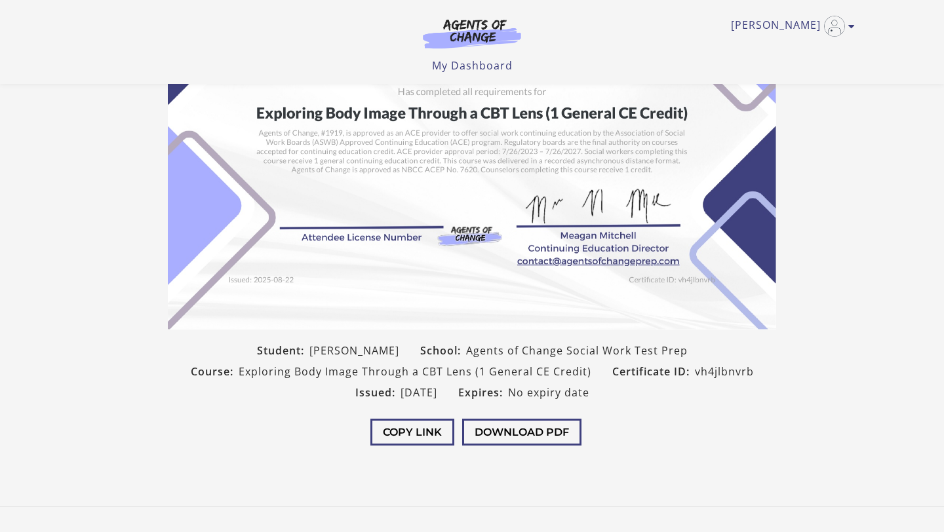
scroll to position [202, 0]
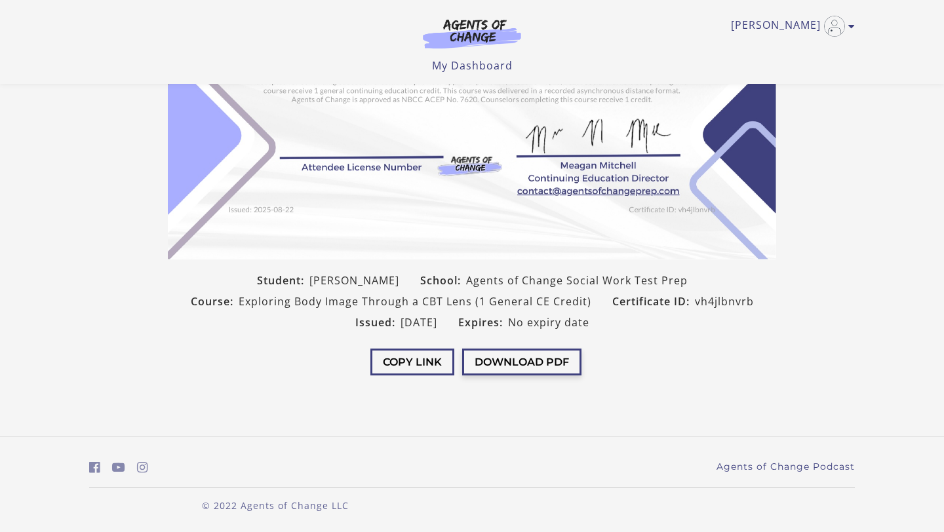
click at [505, 358] on button "Download PDF" at bounding box center [521, 362] width 119 height 27
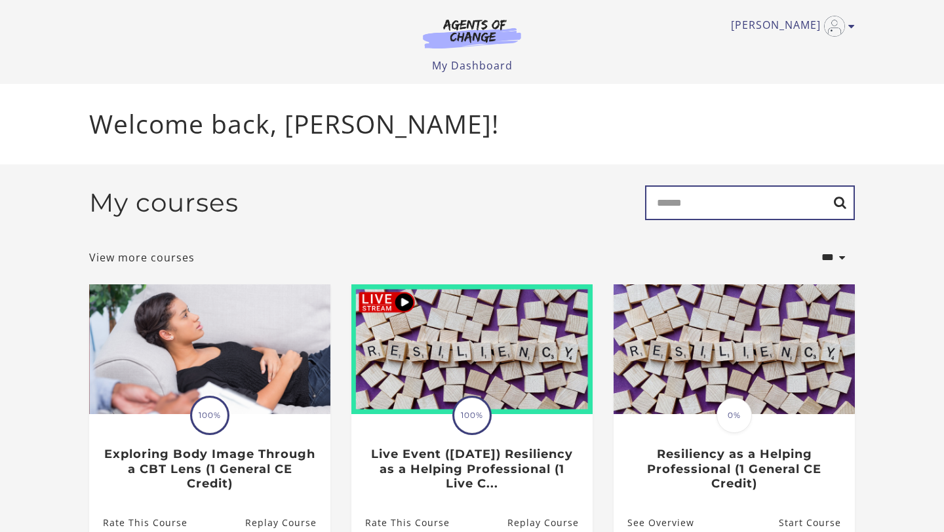
click at [676, 207] on input "Search" at bounding box center [750, 203] width 210 height 35
type input "*"
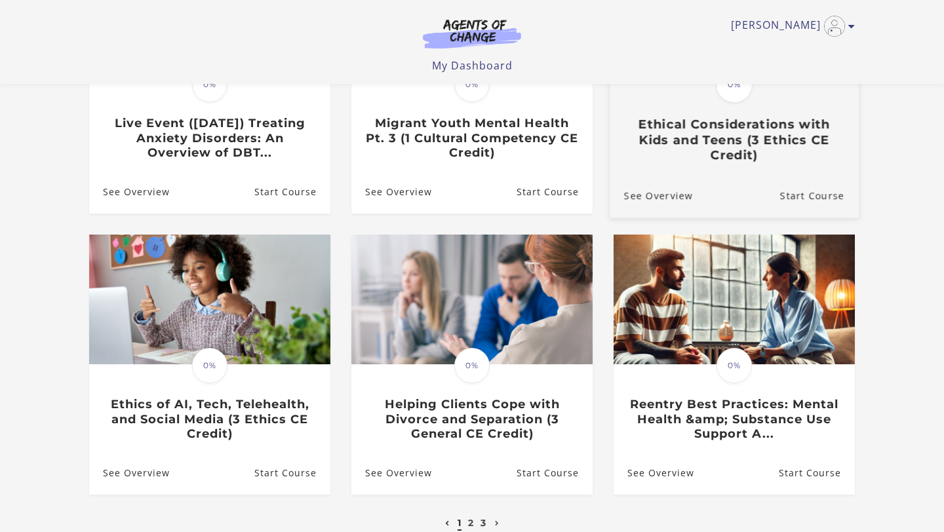
scroll to position [314, 0]
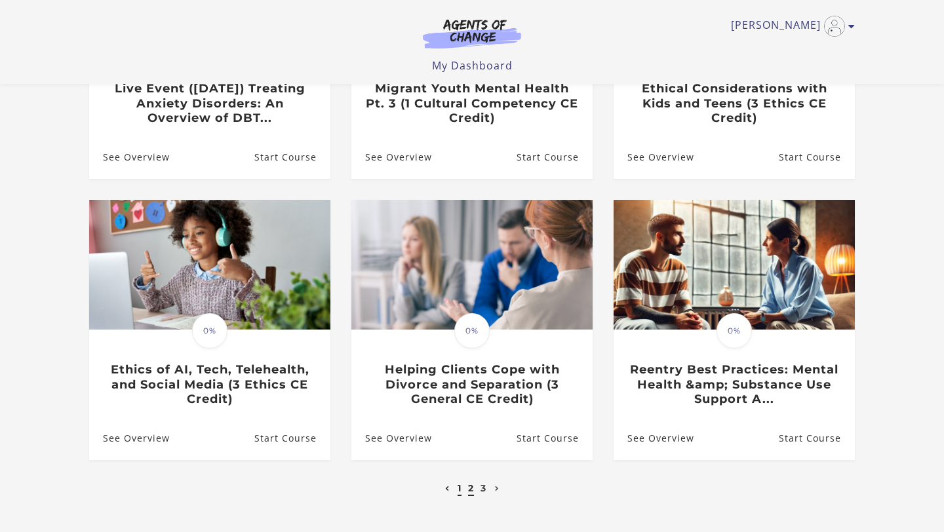
click at [473, 493] on link "2" at bounding box center [471, 489] width 6 height 12
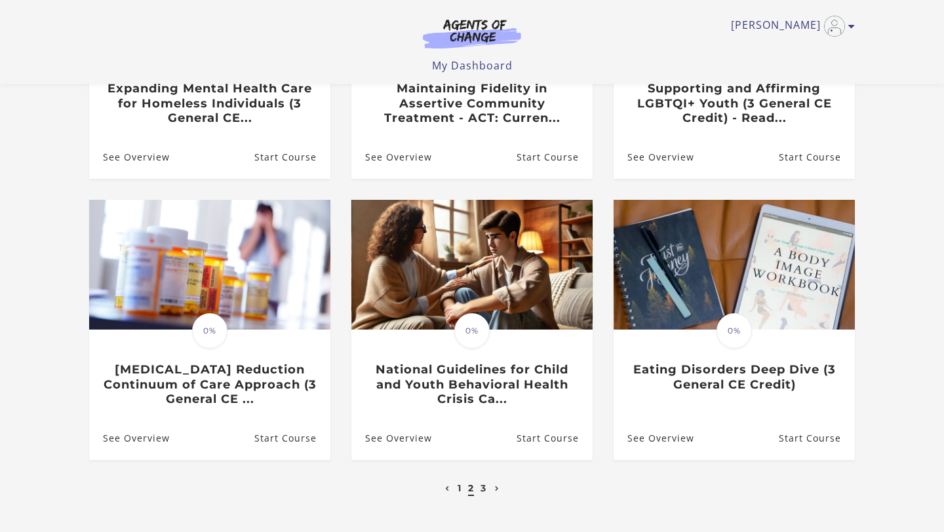
scroll to position [338, 0]
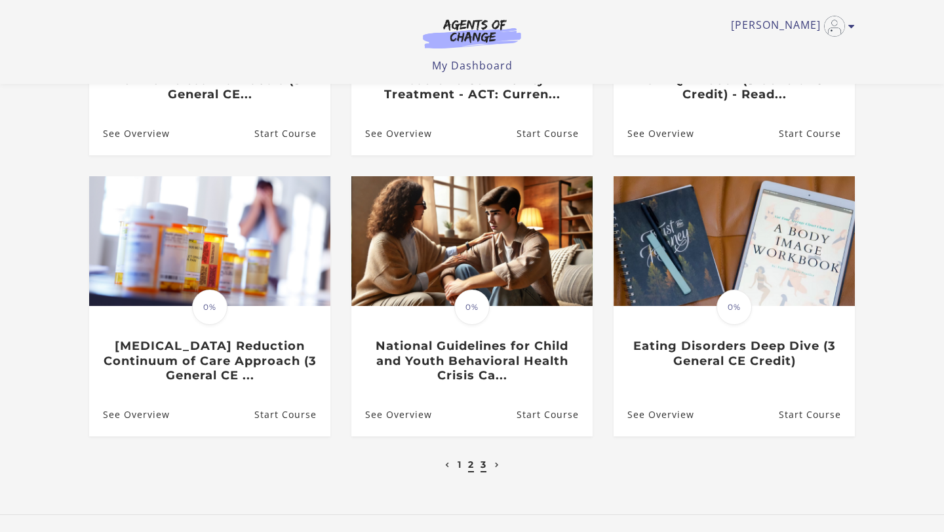
click at [484, 468] on link "3" at bounding box center [484, 465] width 6 height 12
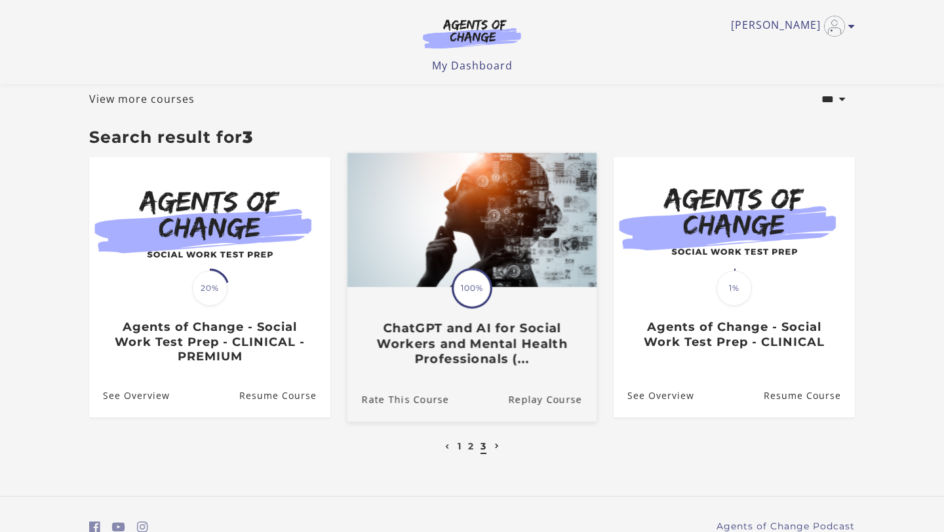
scroll to position [81, 0]
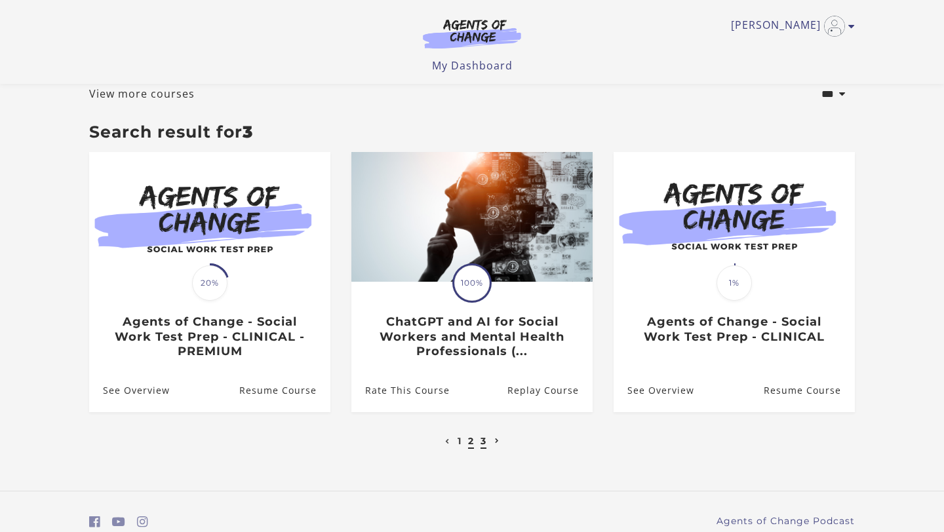
click at [470, 445] on link "2" at bounding box center [471, 441] width 6 height 12
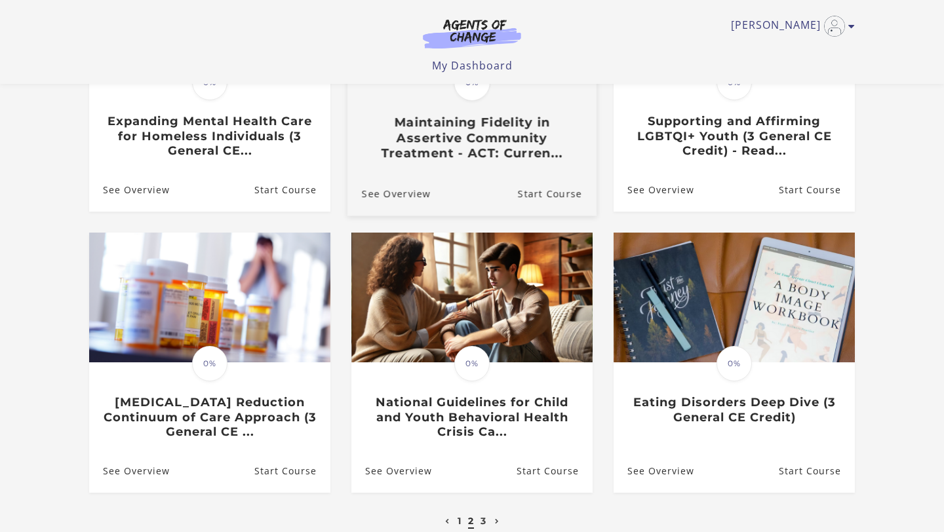
scroll to position [418, 0]
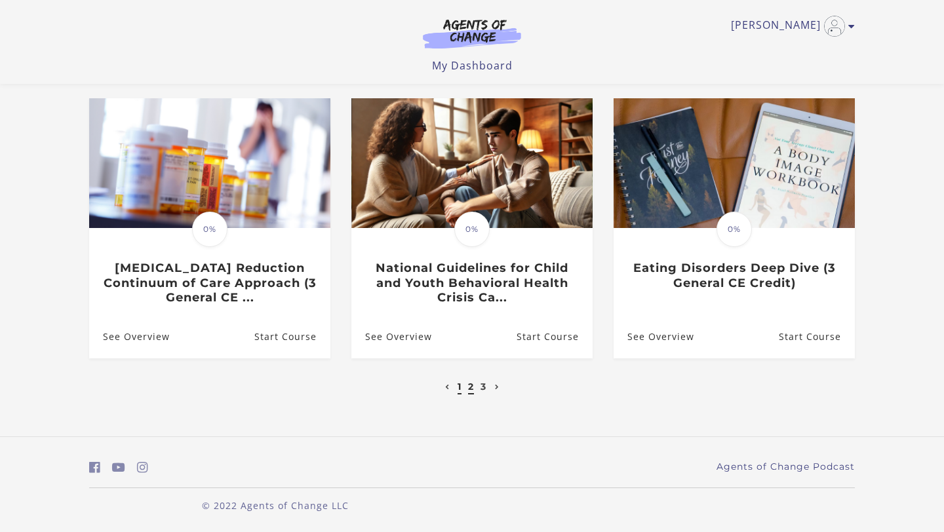
click at [459, 388] on link "1" at bounding box center [460, 387] width 4 height 12
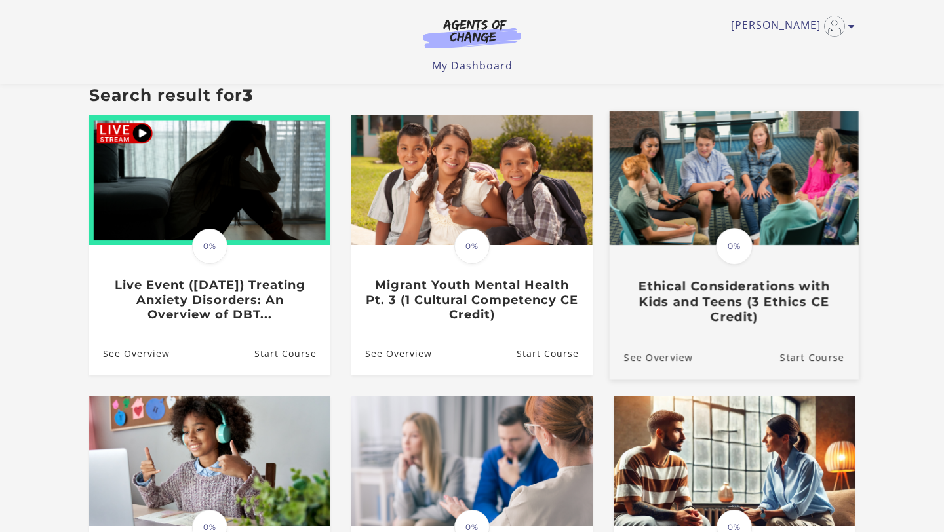
scroll to position [116, 0]
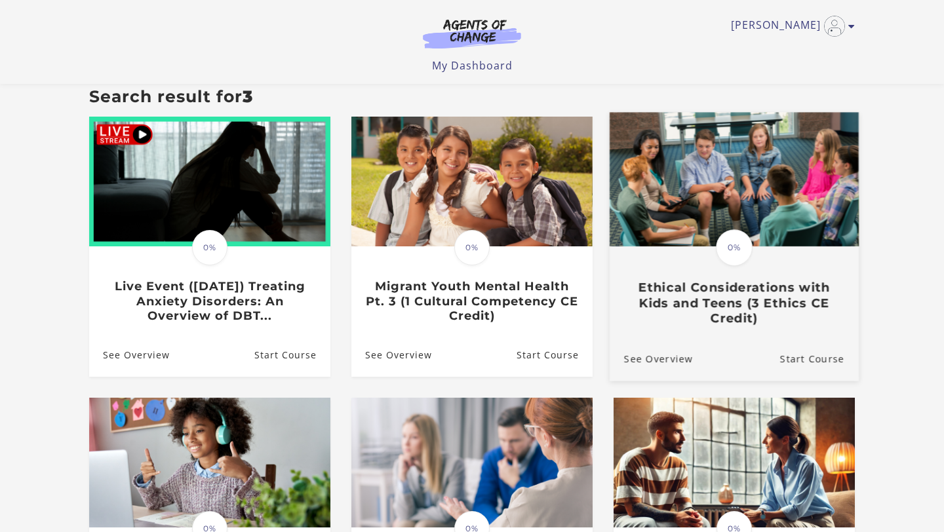
click at [738, 299] on h3 "Ethical Considerations with Kids and Teens (3 Ethics CE Credit)" at bounding box center [734, 304] width 220 height 46
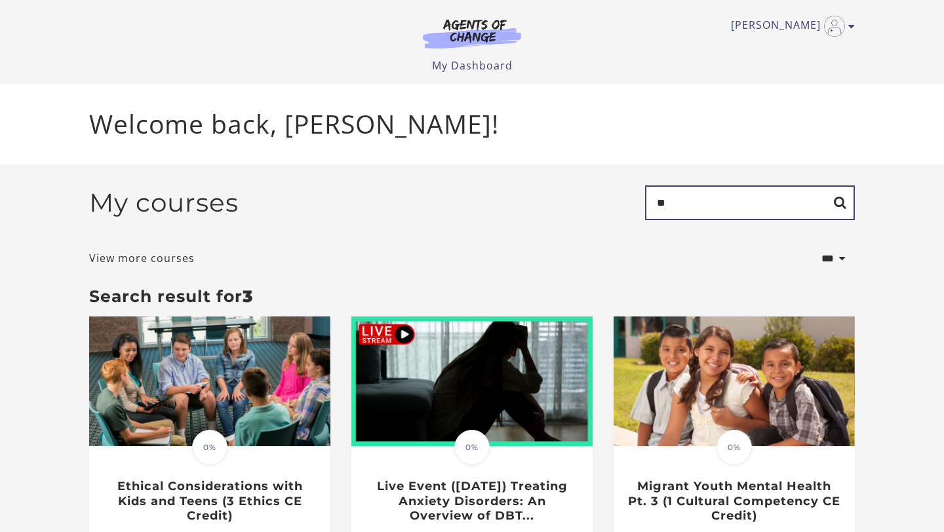
drag, startPoint x: 673, startPoint y: 202, endPoint x: 633, endPoint y: 201, distance: 40.7
click at [633, 201] on div "My courses Search *" at bounding box center [472, 208] width 766 height 45
type input "*"
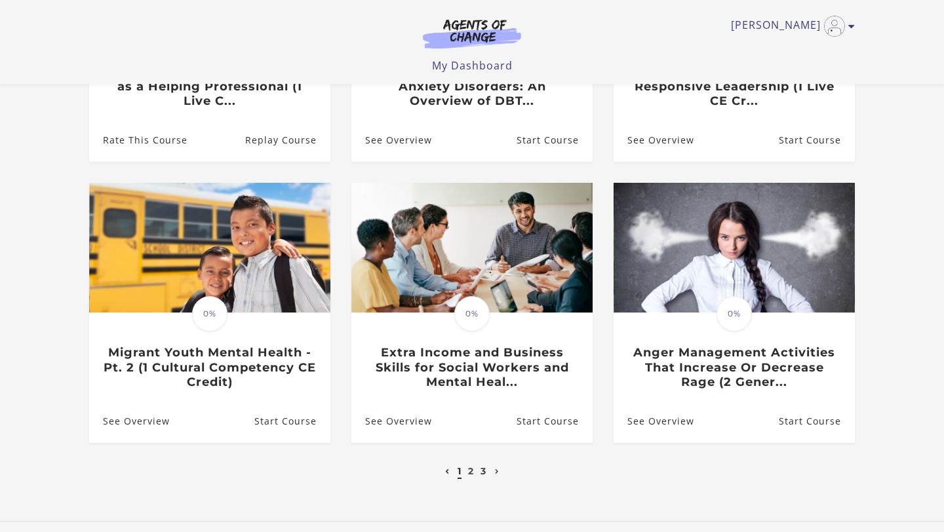
scroll to position [334, 0]
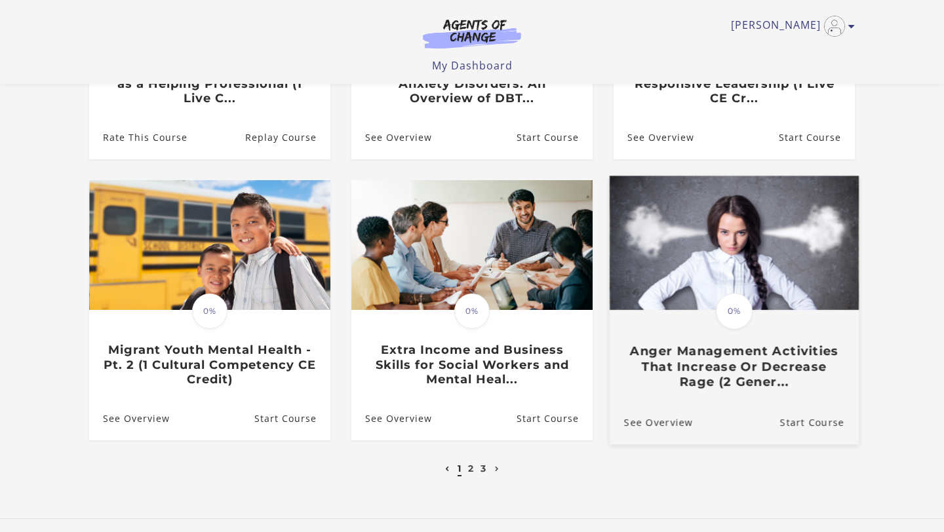
click at [731, 382] on h3 "Anger Management Activities That Increase Or Decrease Rage (2 Gener..." at bounding box center [734, 367] width 220 height 46
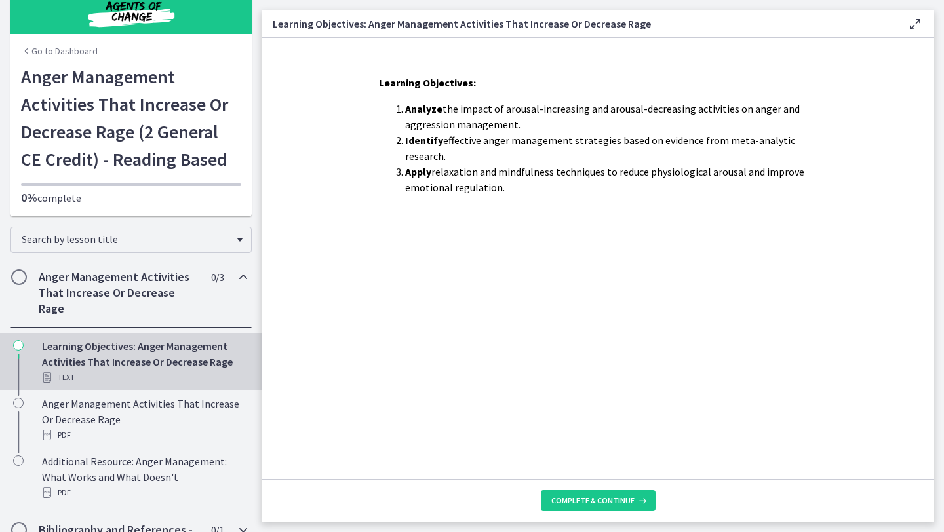
scroll to position [21, 0]
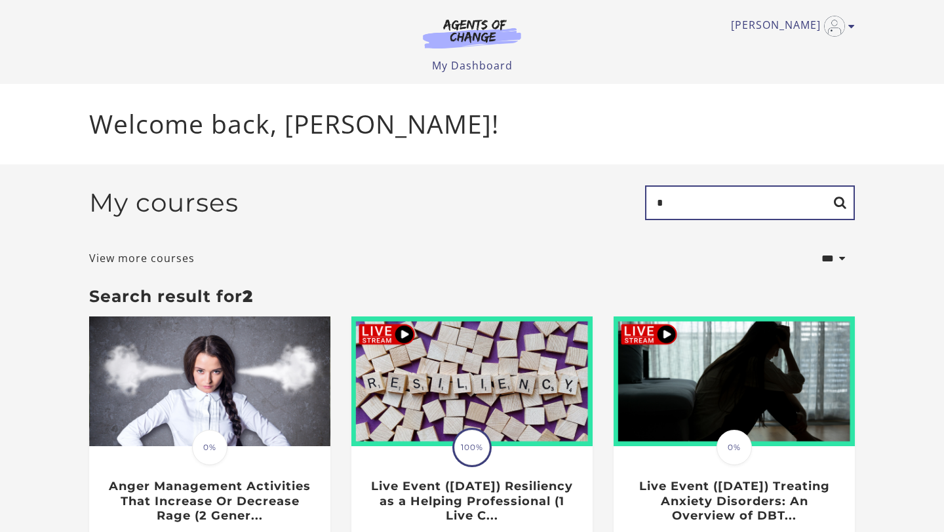
click at [686, 200] on input "*" at bounding box center [750, 203] width 210 height 35
type input "**********"
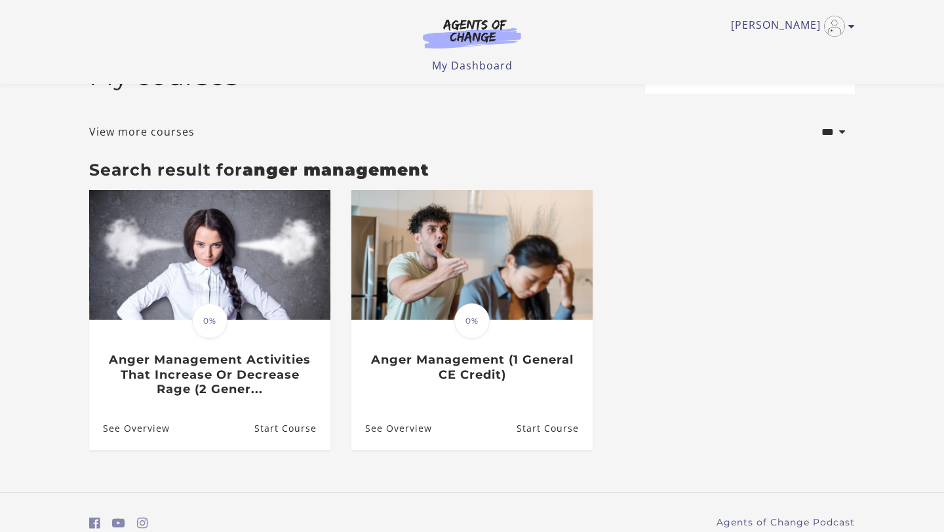
scroll to position [44, 0]
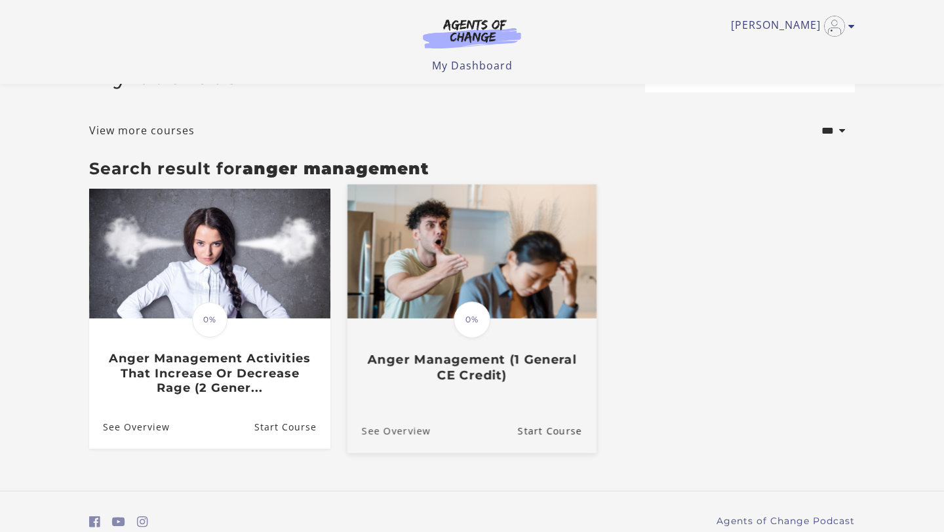
click at [385, 427] on link "See Overview" at bounding box center [388, 431] width 83 height 44
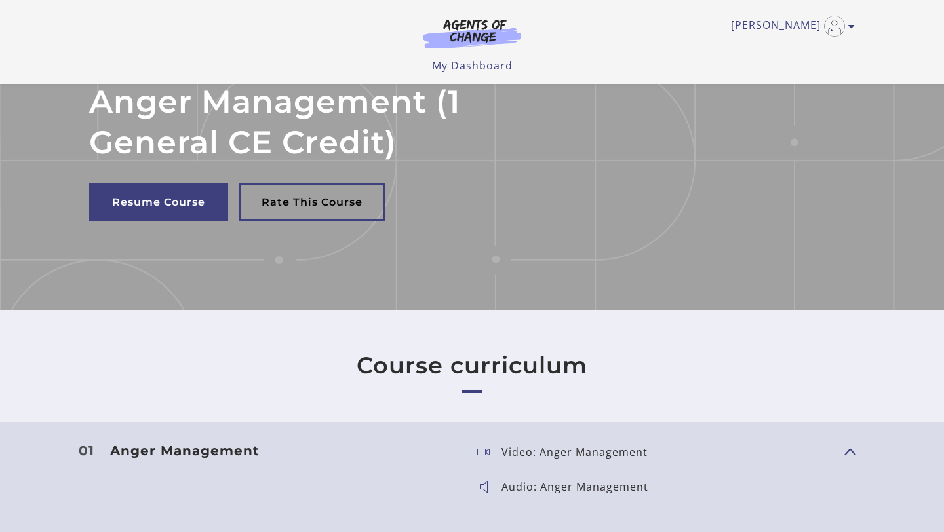
scroll to position [66, 0]
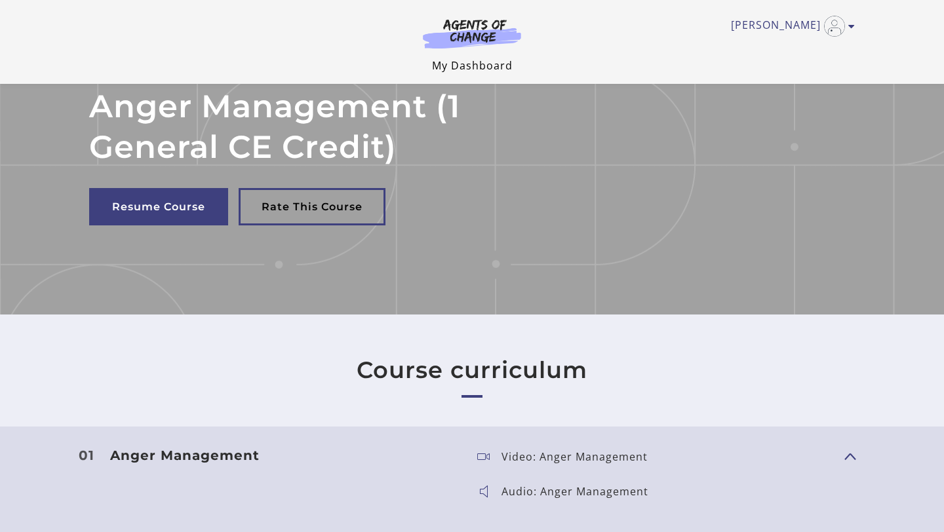
click at [463, 69] on link "My Dashboard" at bounding box center [472, 65] width 81 height 14
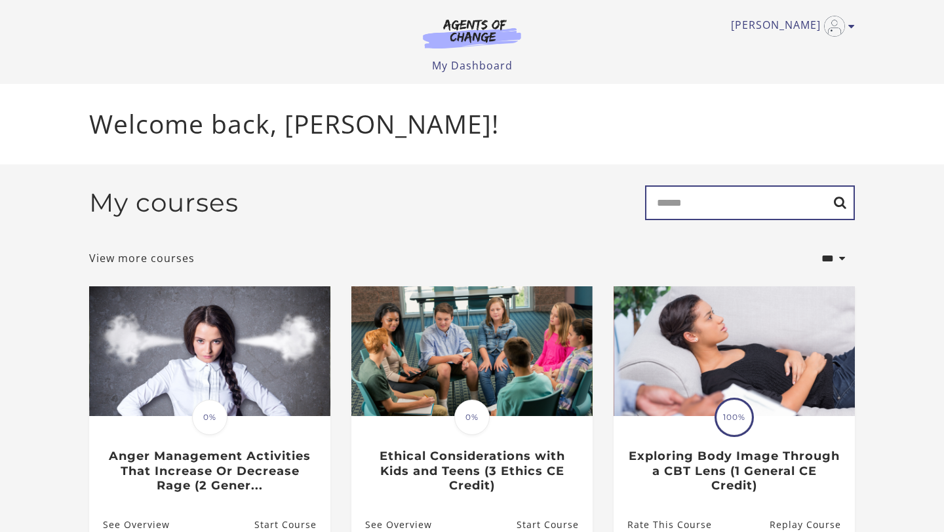
click at [685, 203] on input "Search" at bounding box center [750, 203] width 210 height 35
type input "******"
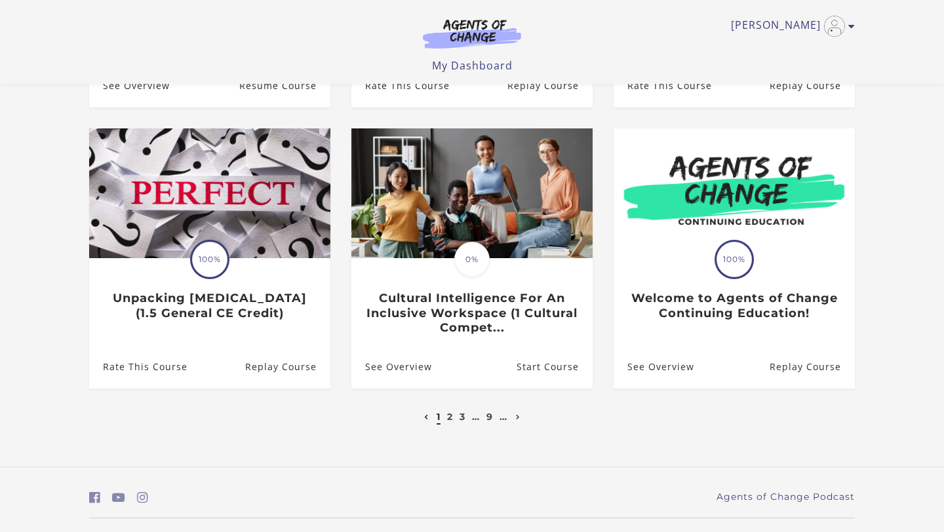
scroll to position [387, 0]
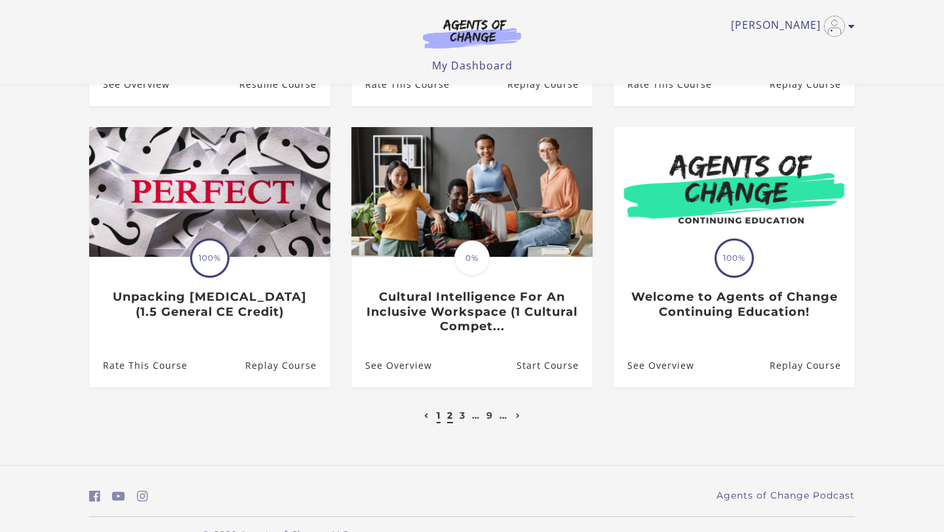
click at [452, 417] on link "2" at bounding box center [450, 416] width 6 height 12
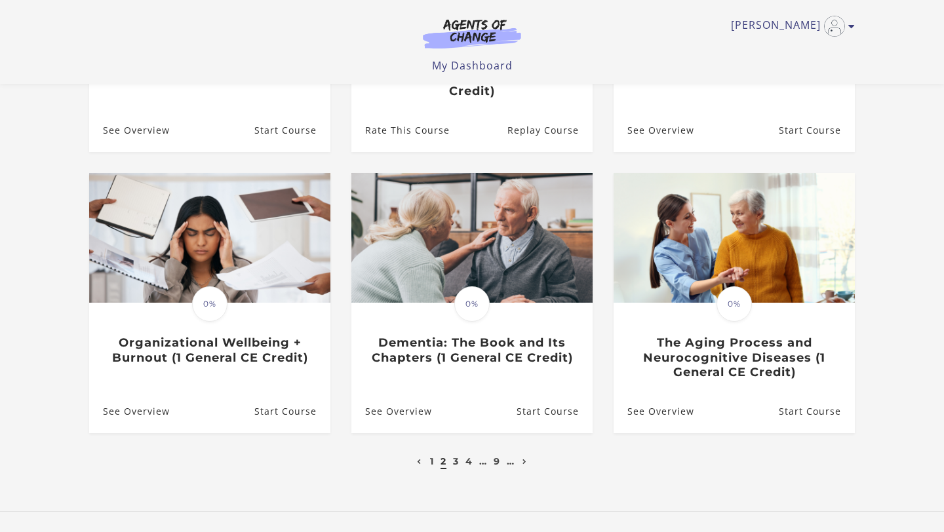
scroll to position [352, 0]
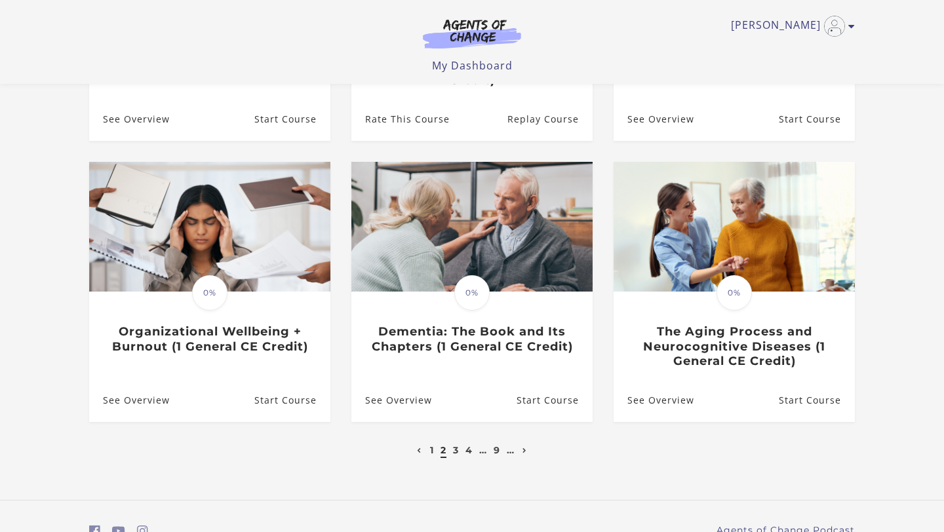
click at [452, 454] on li "3" at bounding box center [455, 451] width 9 height 16
click at [456, 454] on link "3" at bounding box center [456, 450] width 6 height 12
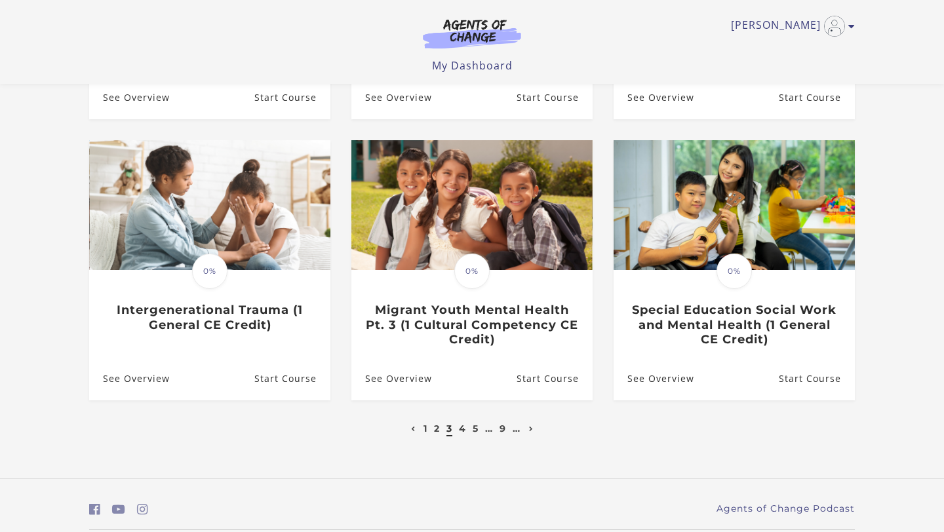
scroll to position [376, 0]
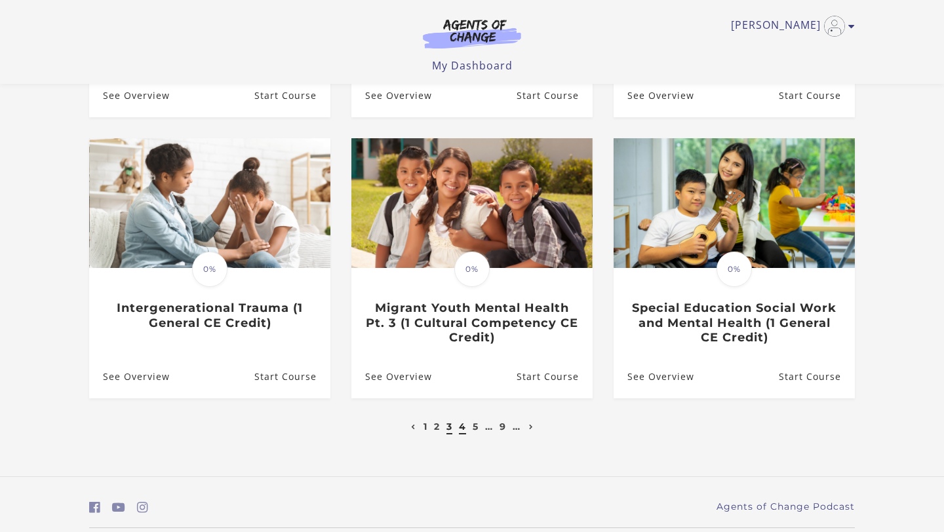
click at [462, 421] on link "4" at bounding box center [462, 427] width 7 height 12
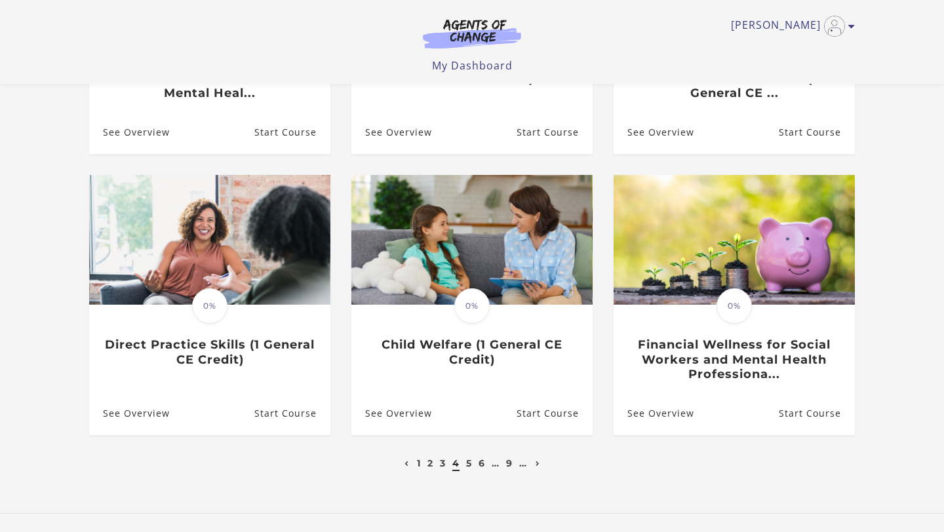
scroll to position [340, 0]
click at [467, 468] on link "5" at bounding box center [469, 463] width 6 height 12
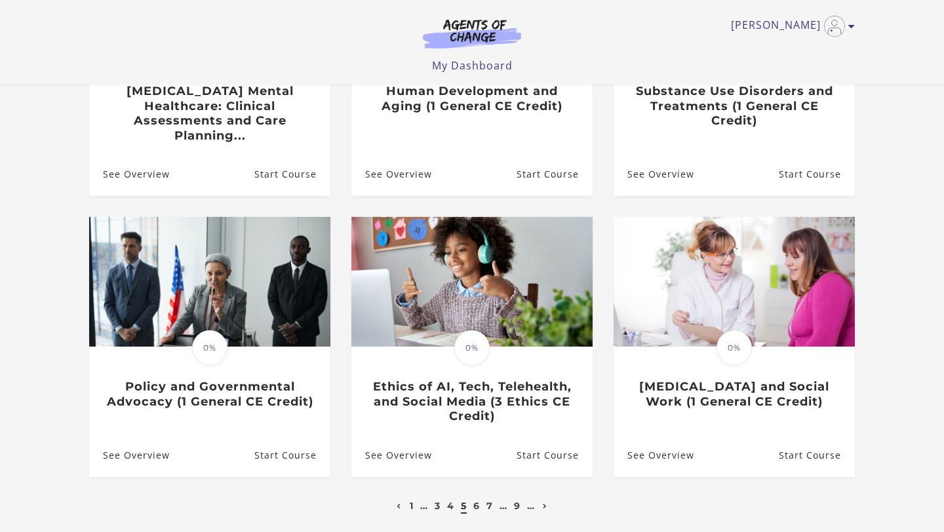
scroll to position [313, 0]
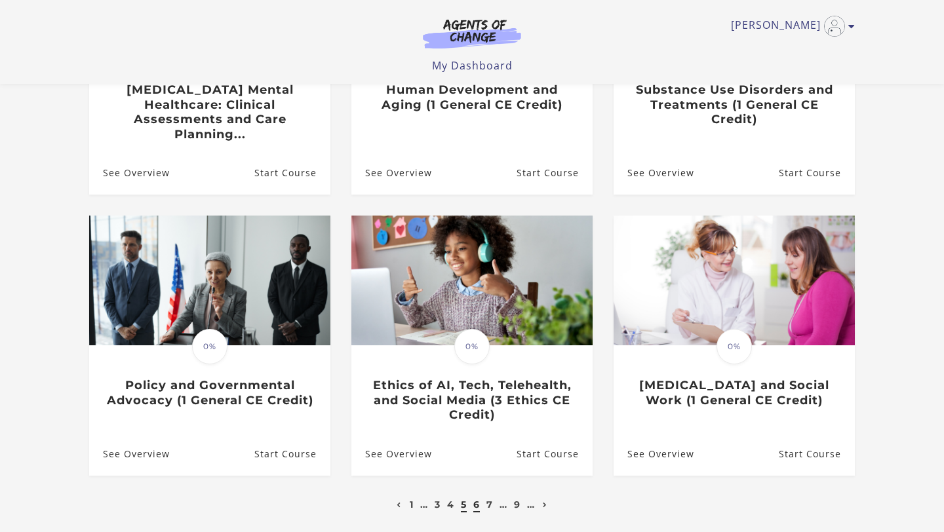
click at [477, 499] on link "6" at bounding box center [476, 505] width 7 height 12
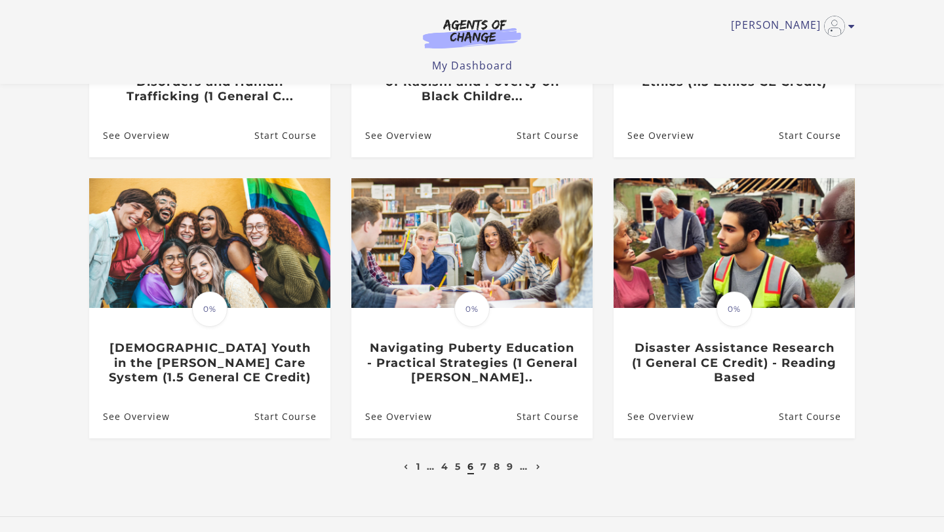
scroll to position [338, 0]
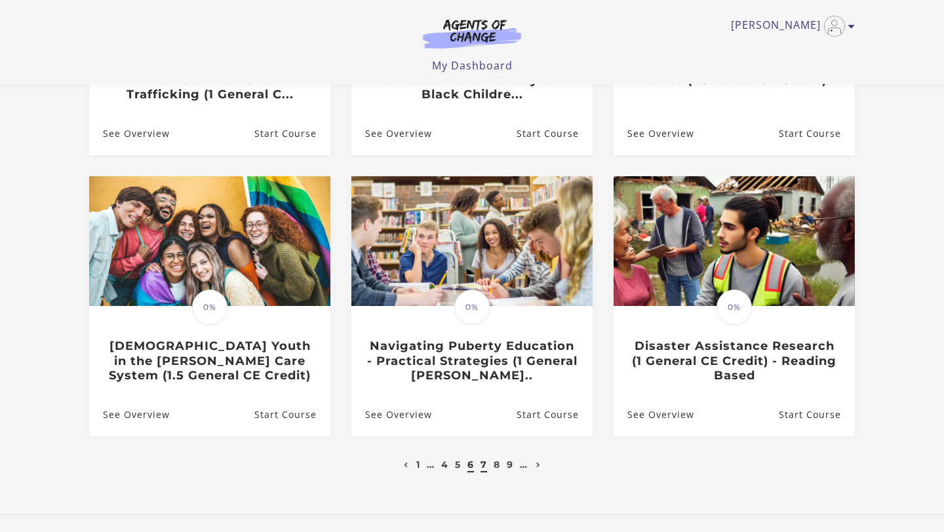
click at [483, 466] on link "7" at bounding box center [484, 465] width 7 height 12
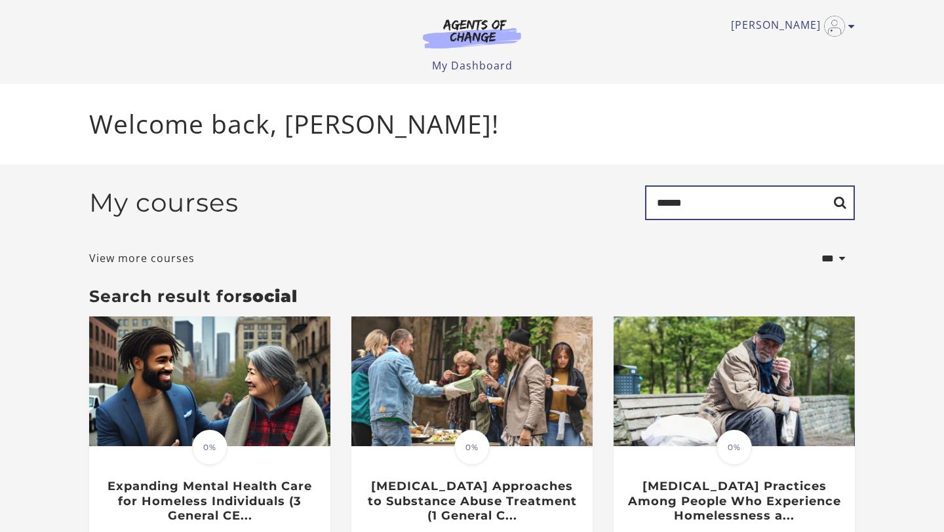
drag, startPoint x: 705, startPoint y: 201, endPoint x: 618, endPoint y: 197, distance: 86.6
click at [618, 197] on div "My courses Search ******" at bounding box center [472, 208] width 766 height 45
type input "*****"
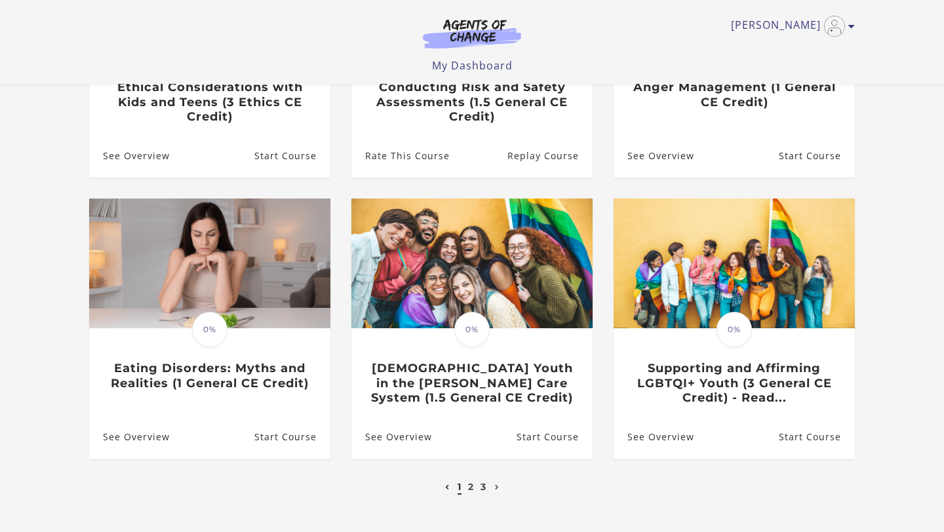
scroll to position [317, 0]
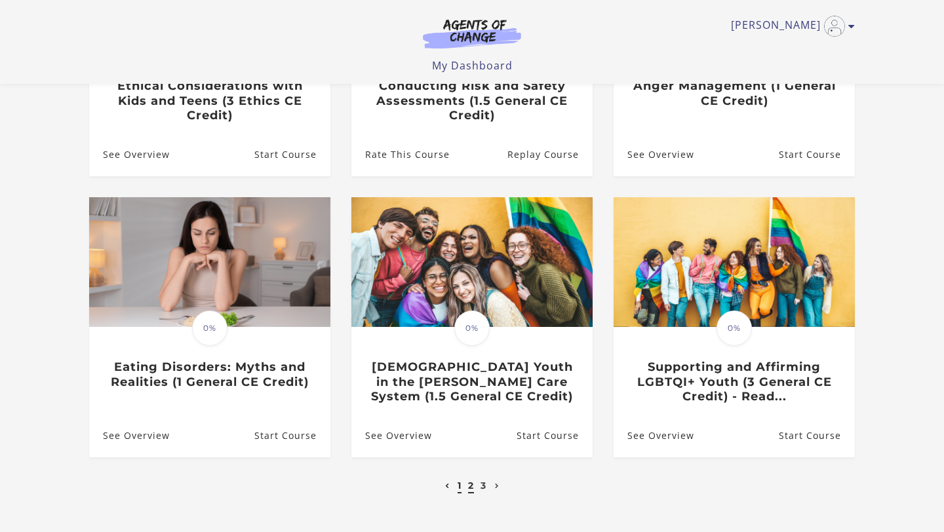
click at [470, 492] on link "2" at bounding box center [471, 486] width 6 height 12
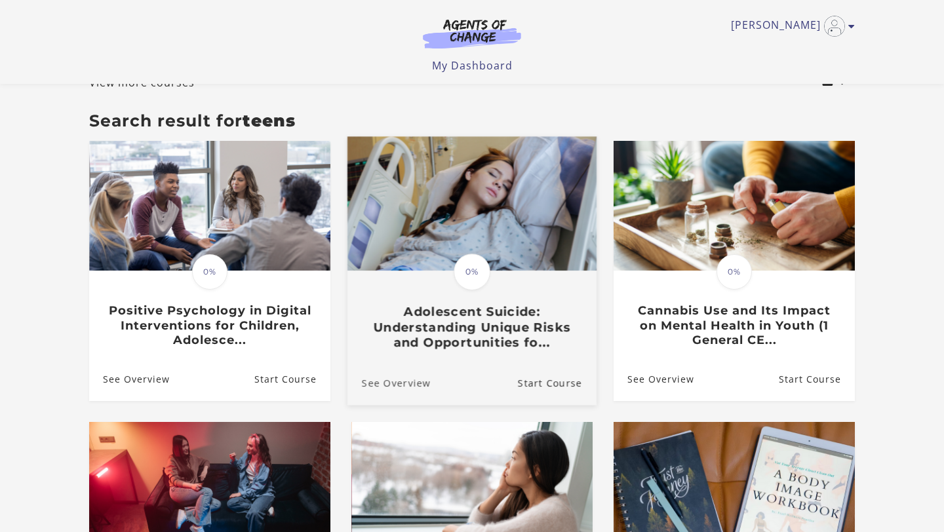
scroll to position [92, 0]
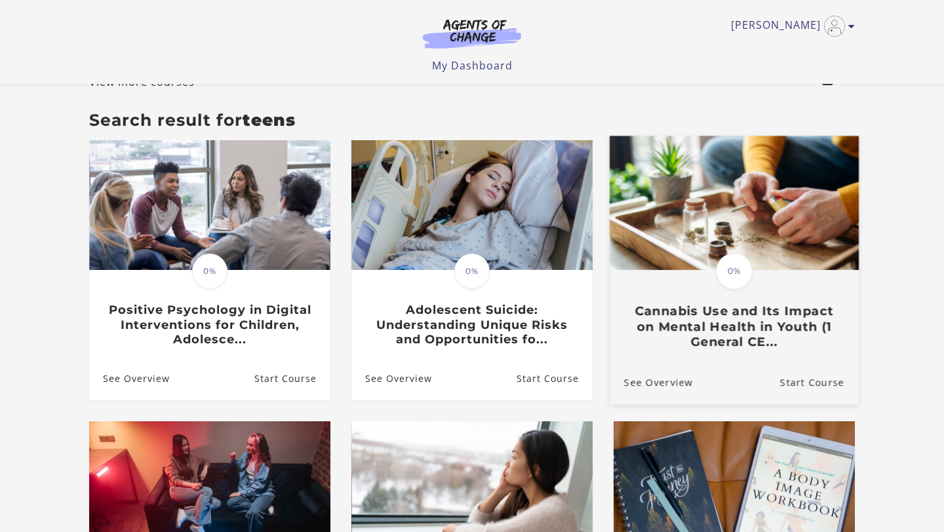
click at [738, 323] on h3 "Cannabis Use and Its Impact on Mental Health in Youth (1 General CE..." at bounding box center [734, 327] width 220 height 46
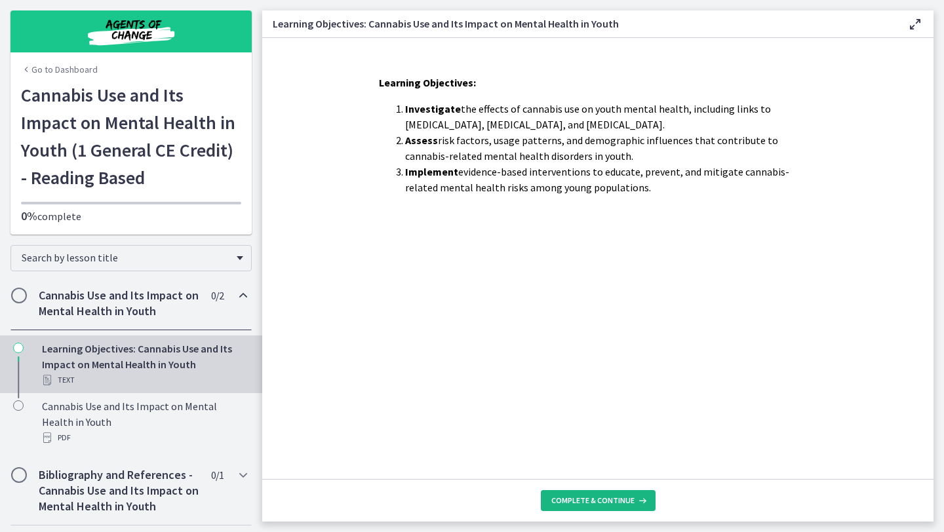
click at [612, 502] on span "Complete & continue" at bounding box center [592, 501] width 83 height 10
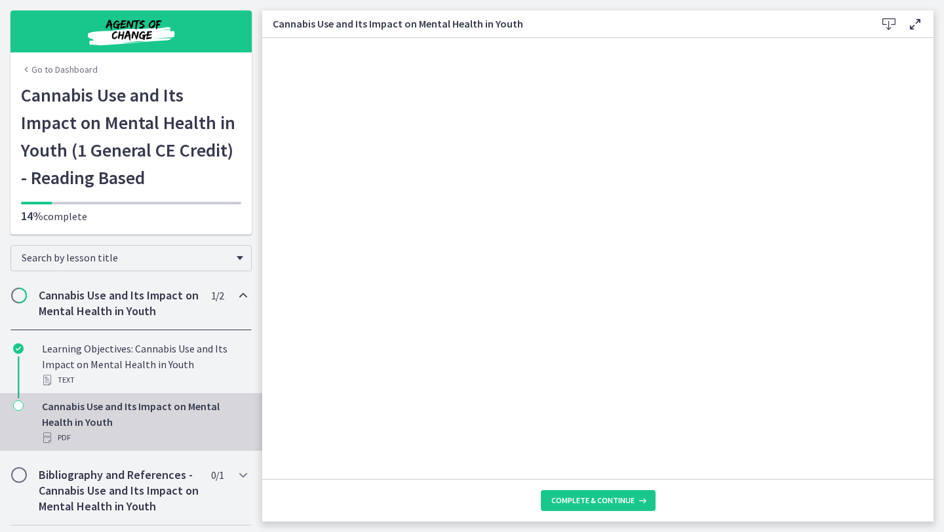
click at [911, 22] on icon at bounding box center [915, 24] width 16 height 16
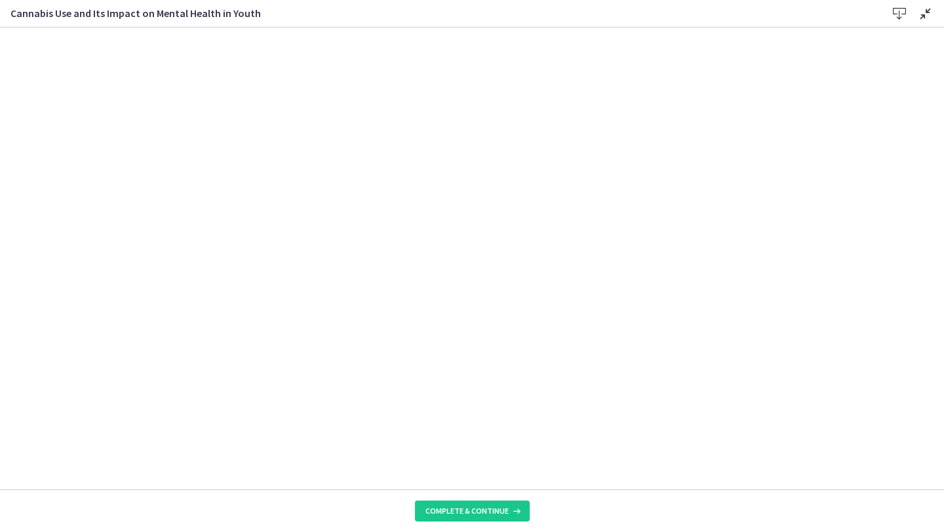
click at [930, 10] on icon at bounding box center [926, 14] width 16 height 16
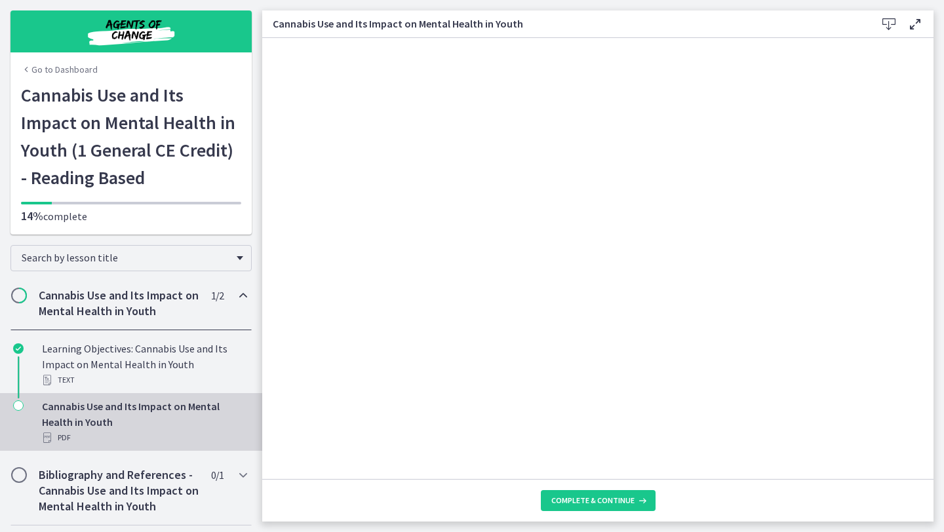
click at [72, 71] on link "Go to Dashboard" at bounding box center [59, 69] width 77 height 13
